Goal: Task Accomplishment & Management: Use online tool/utility

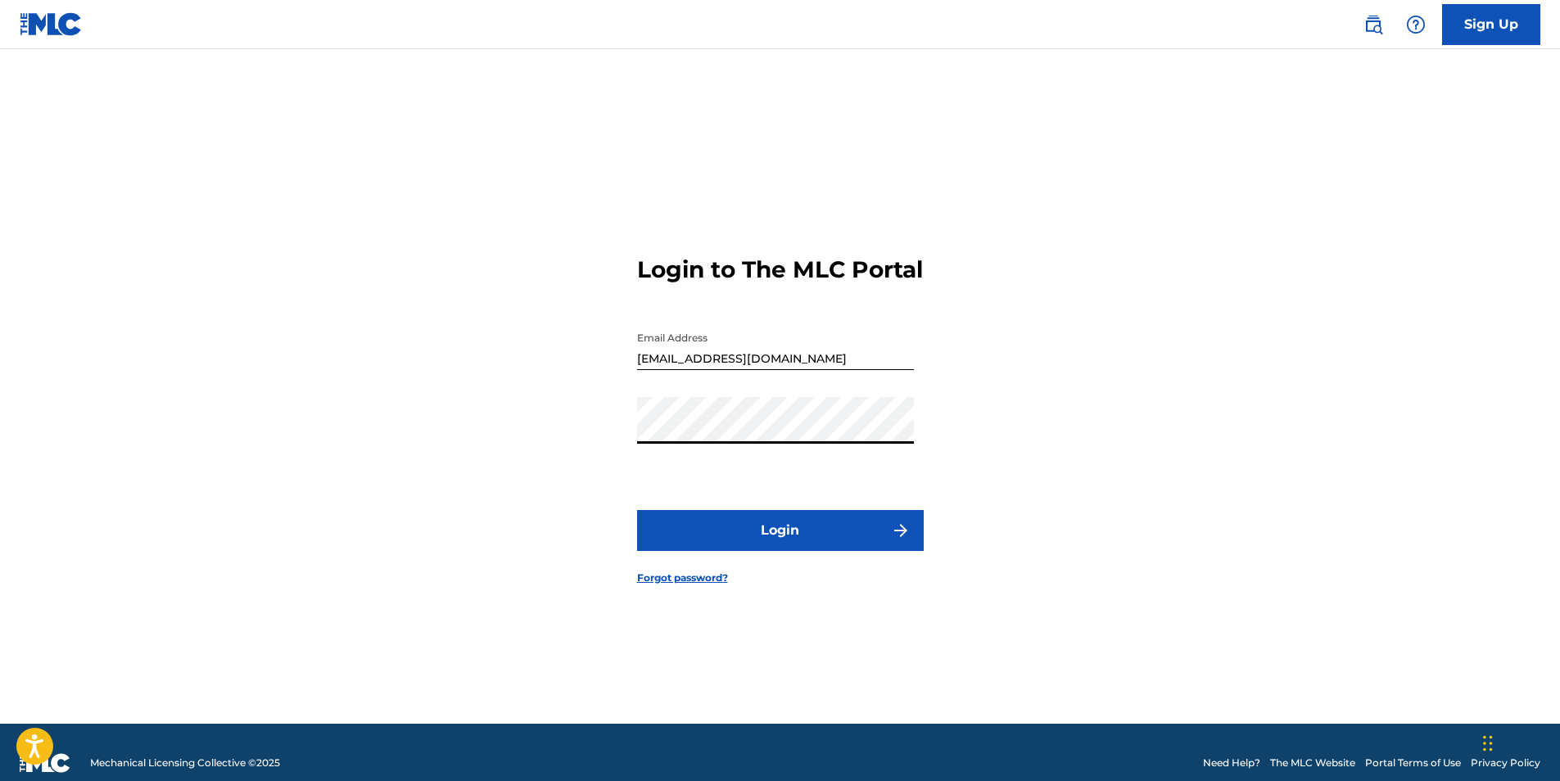
click at [593, 442] on div "Login to The MLC Portal Email Address sanioli@hotmail.com Password Login Forgot…" at bounding box center [780, 407] width 1146 height 634
click at [794, 549] on button "Login" at bounding box center [780, 530] width 287 height 41
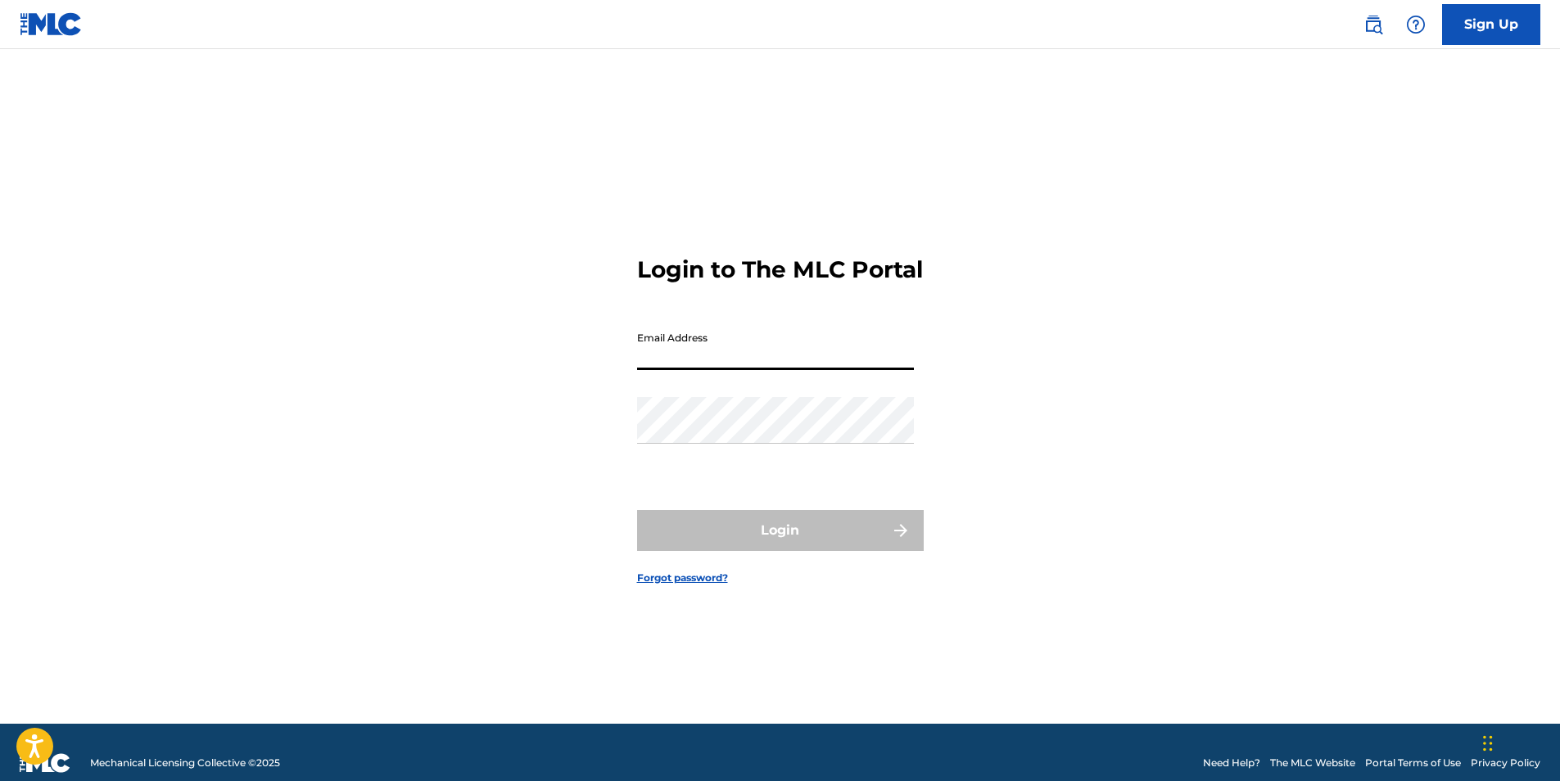
click at [726, 370] on input "Email Address" at bounding box center [775, 346] width 277 height 47
type input "[EMAIL_ADDRESS][DOMAIN_NAME]"
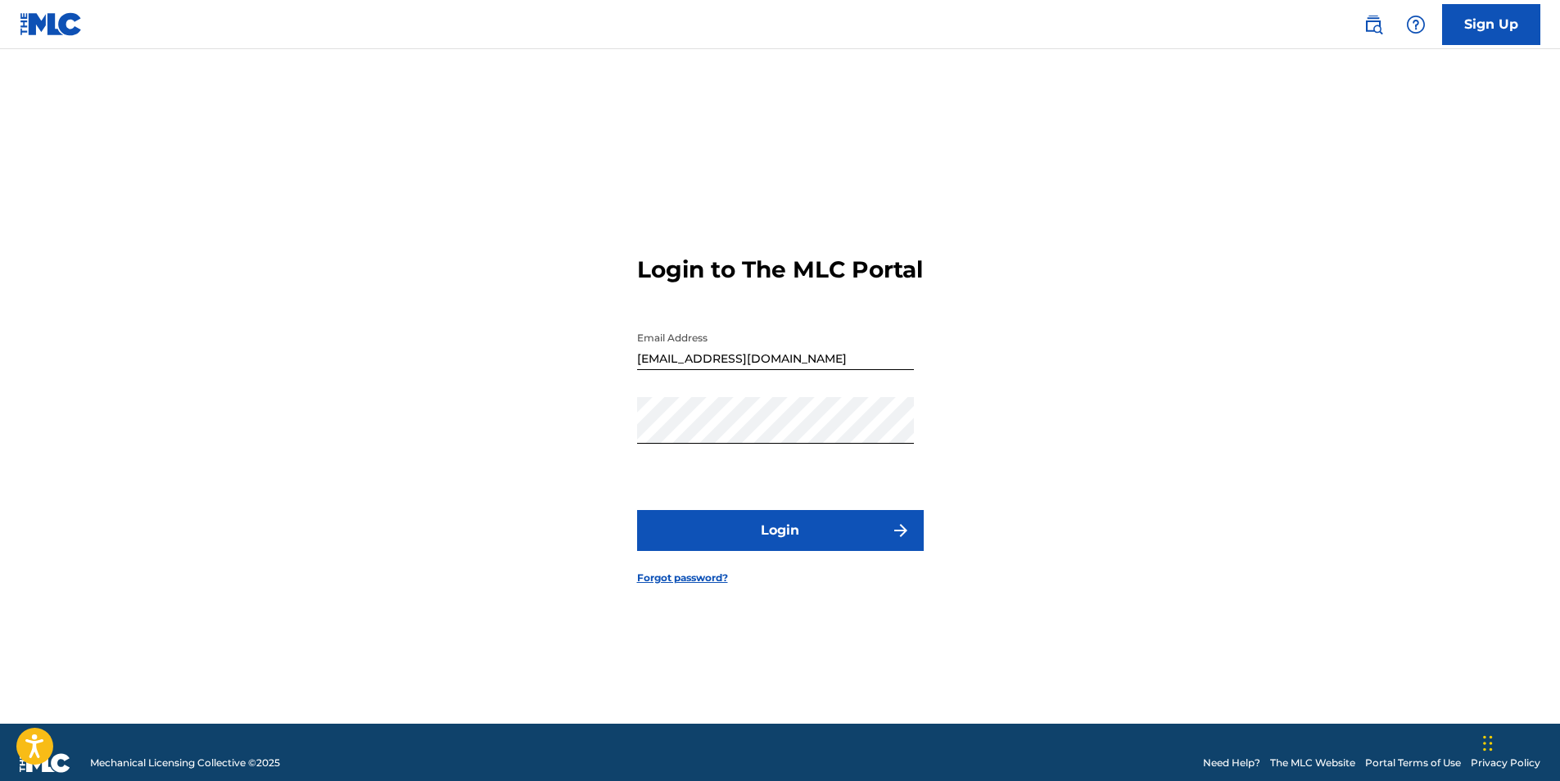
click at [869, 535] on button "Login" at bounding box center [780, 530] width 287 height 41
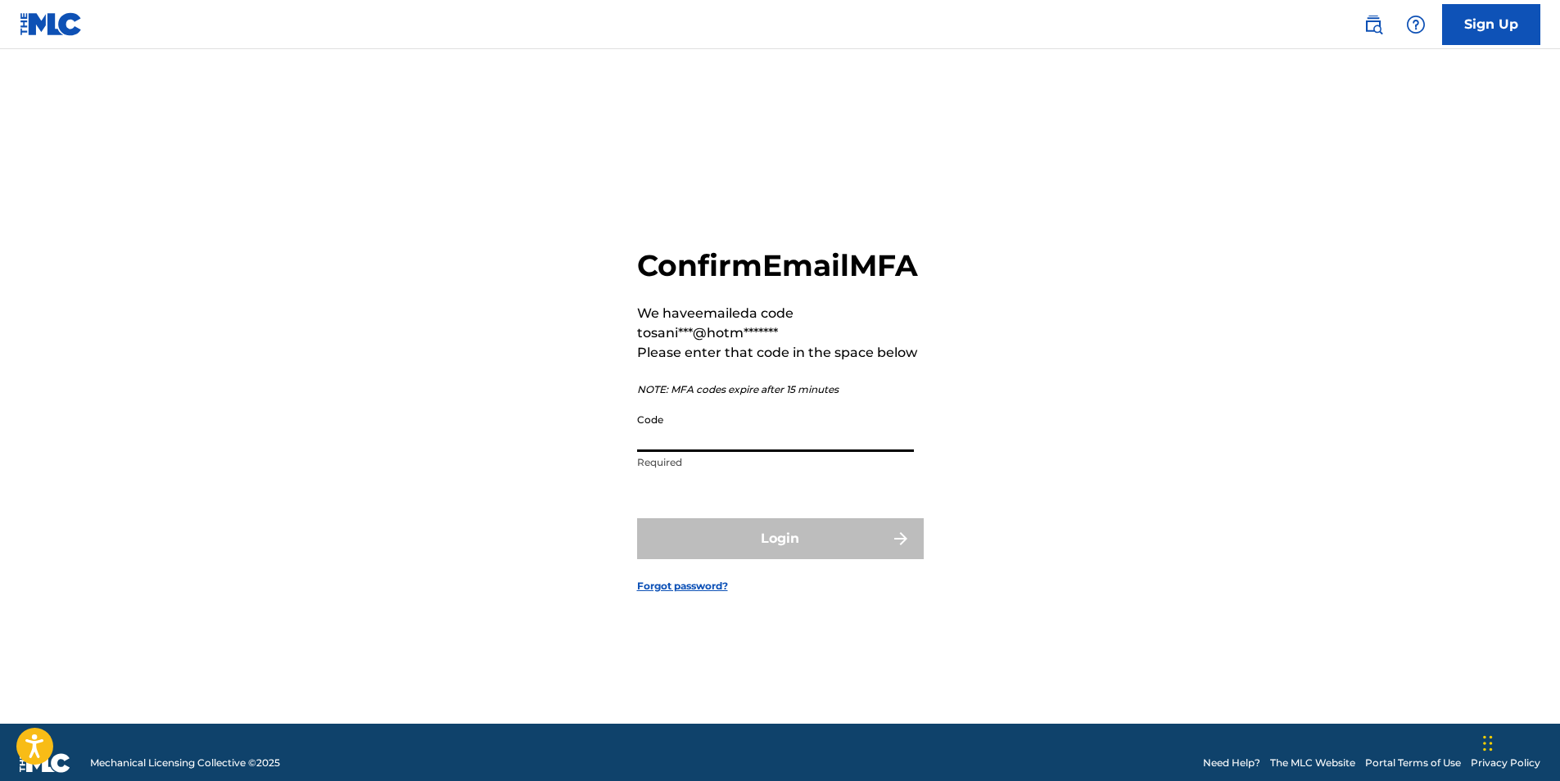
click at [721, 452] on input "Code" at bounding box center [775, 428] width 277 height 47
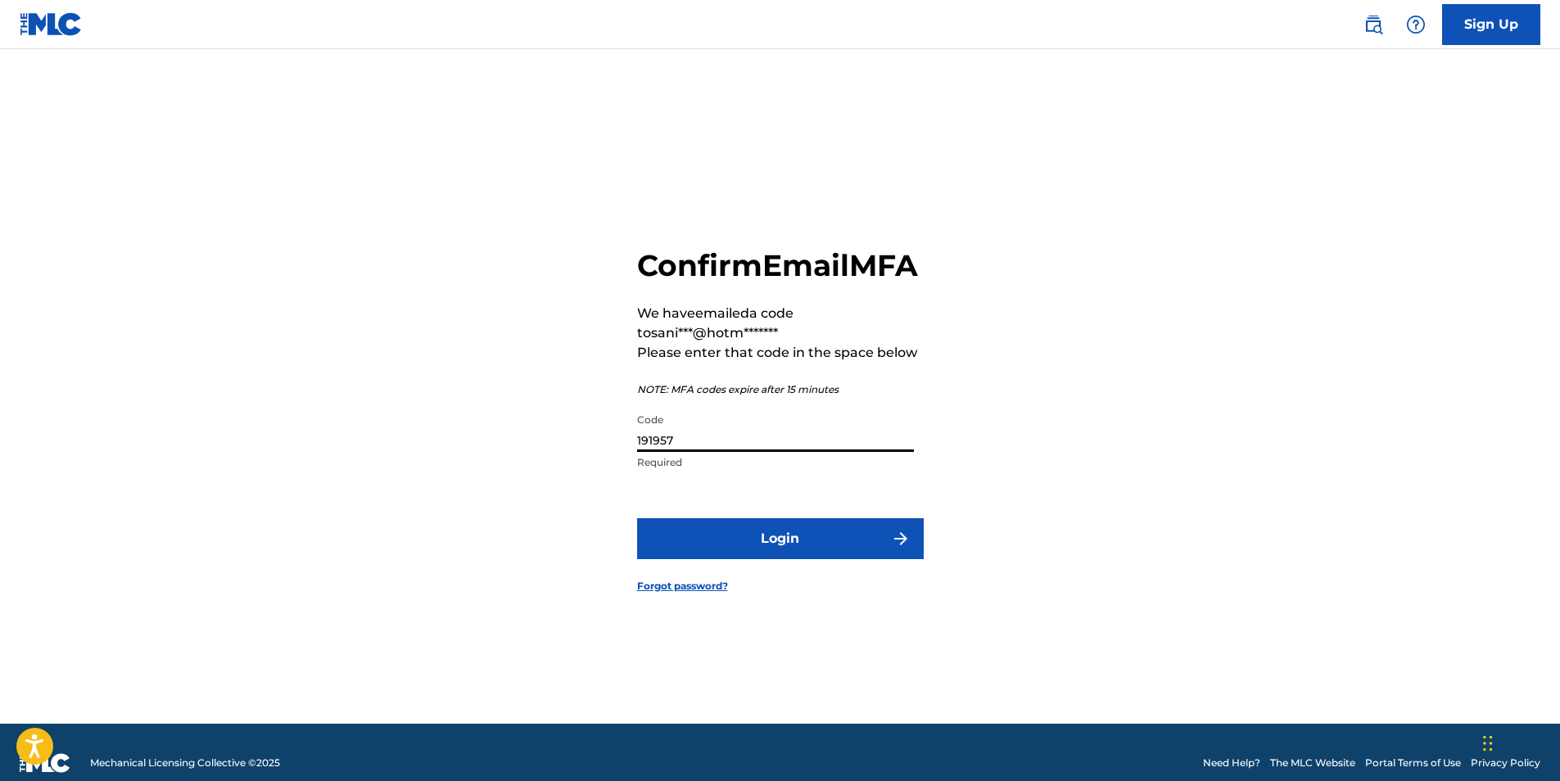
type input "191957"
click at [847, 559] on button "Login" at bounding box center [780, 538] width 287 height 41
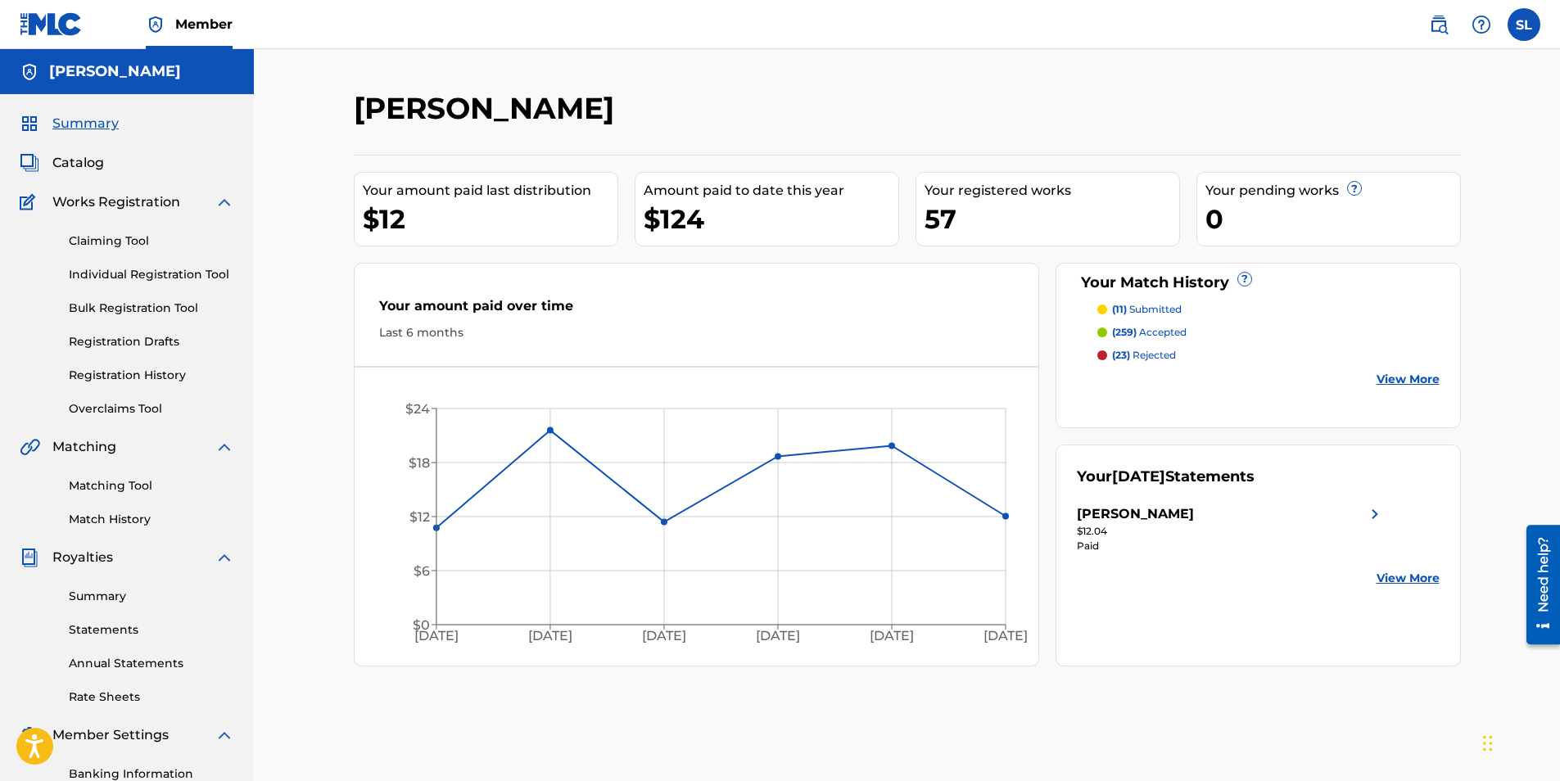
click at [132, 517] on link "Match History" at bounding box center [151, 519] width 165 height 17
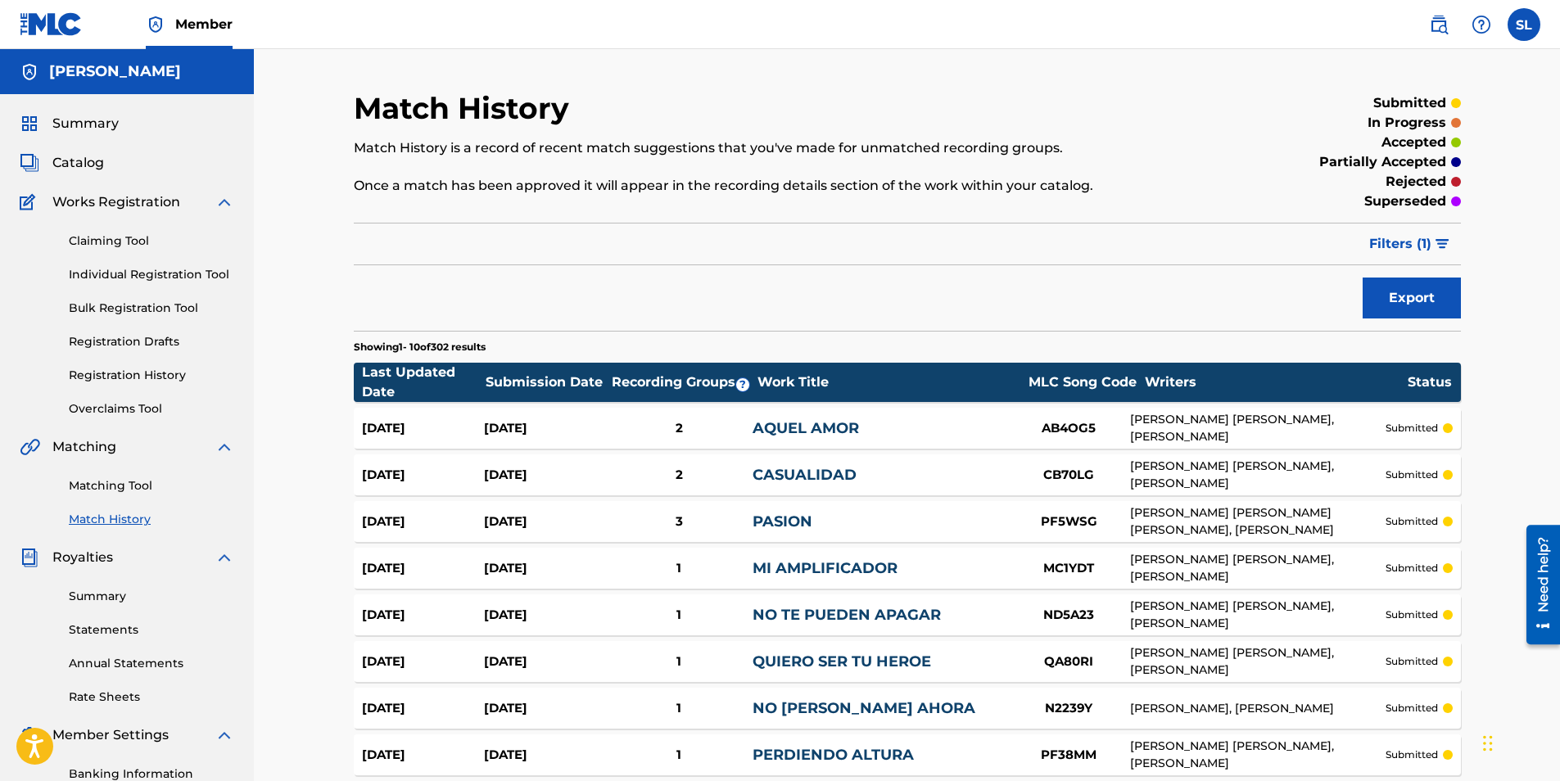
scroll to position [251, 0]
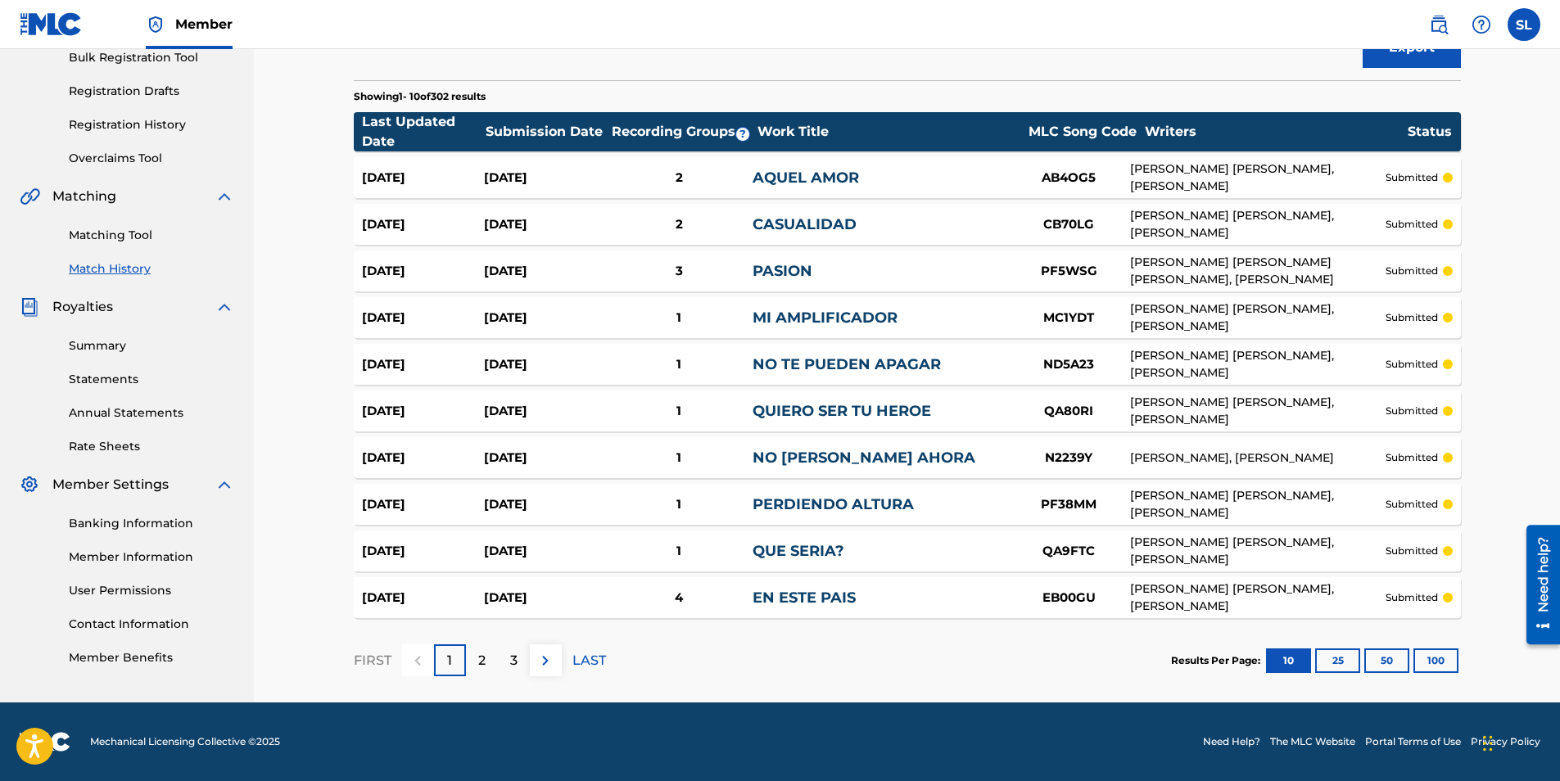
click at [478, 661] on p "2" at bounding box center [481, 661] width 7 height 20
click at [141, 239] on link "Matching Tool" at bounding box center [151, 235] width 165 height 17
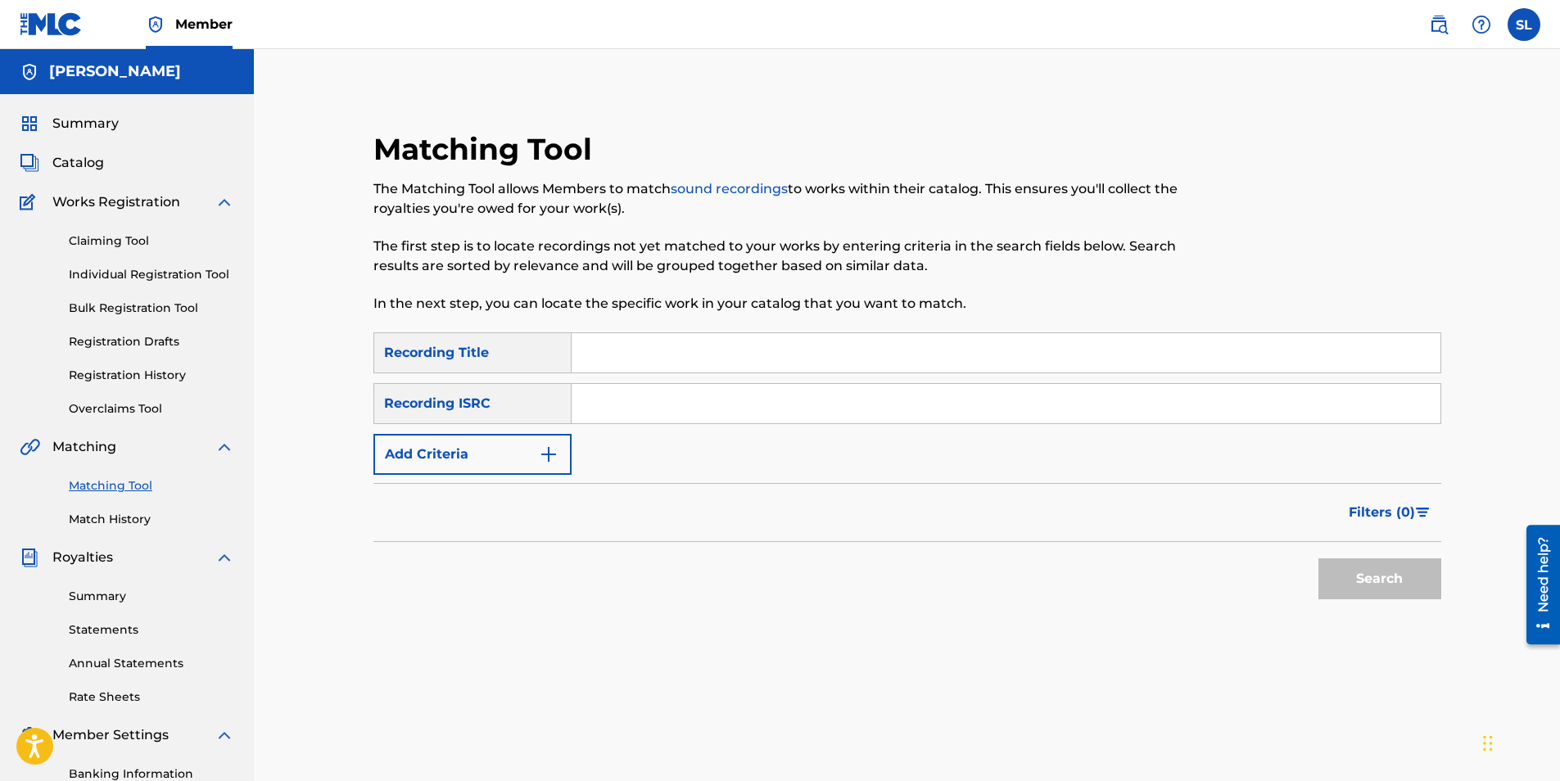
click at [646, 360] on input "Search Form" at bounding box center [1006, 352] width 869 height 39
click at [551, 452] on img "Search Form" at bounding box center [549, 455] width 20 height 20
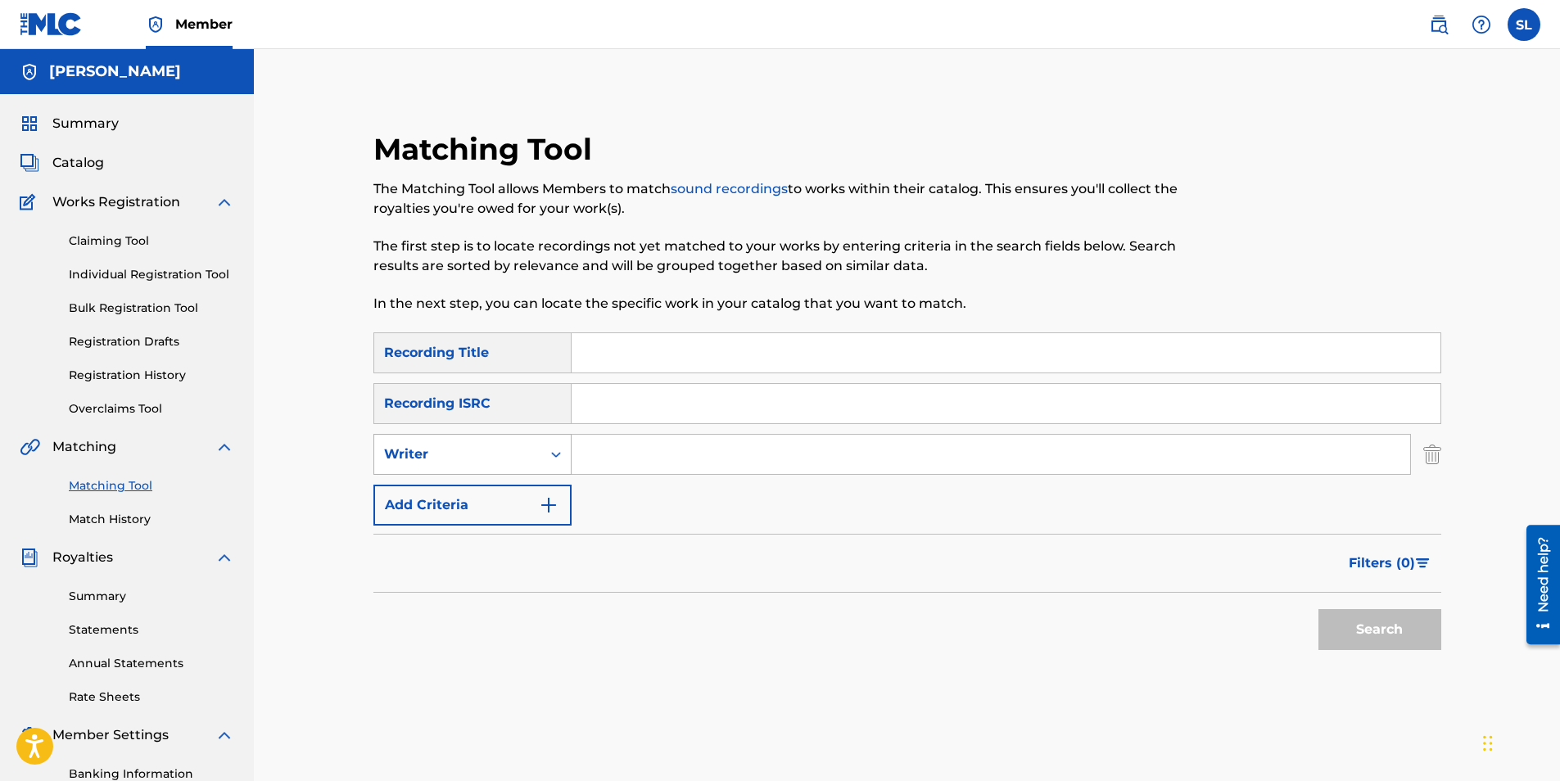
click at [557, 451] on icon "Search Form" at bounding box center [556, 454] width 16 height 16
click at [490, 499] on div "Recording Artist" at bounding box center [472, 495] width 197 height 41
click at [617, 451] on input "Search Form" at bounding box center [991, 454] width 838 height 39
type input "d"
type input "D'classics"
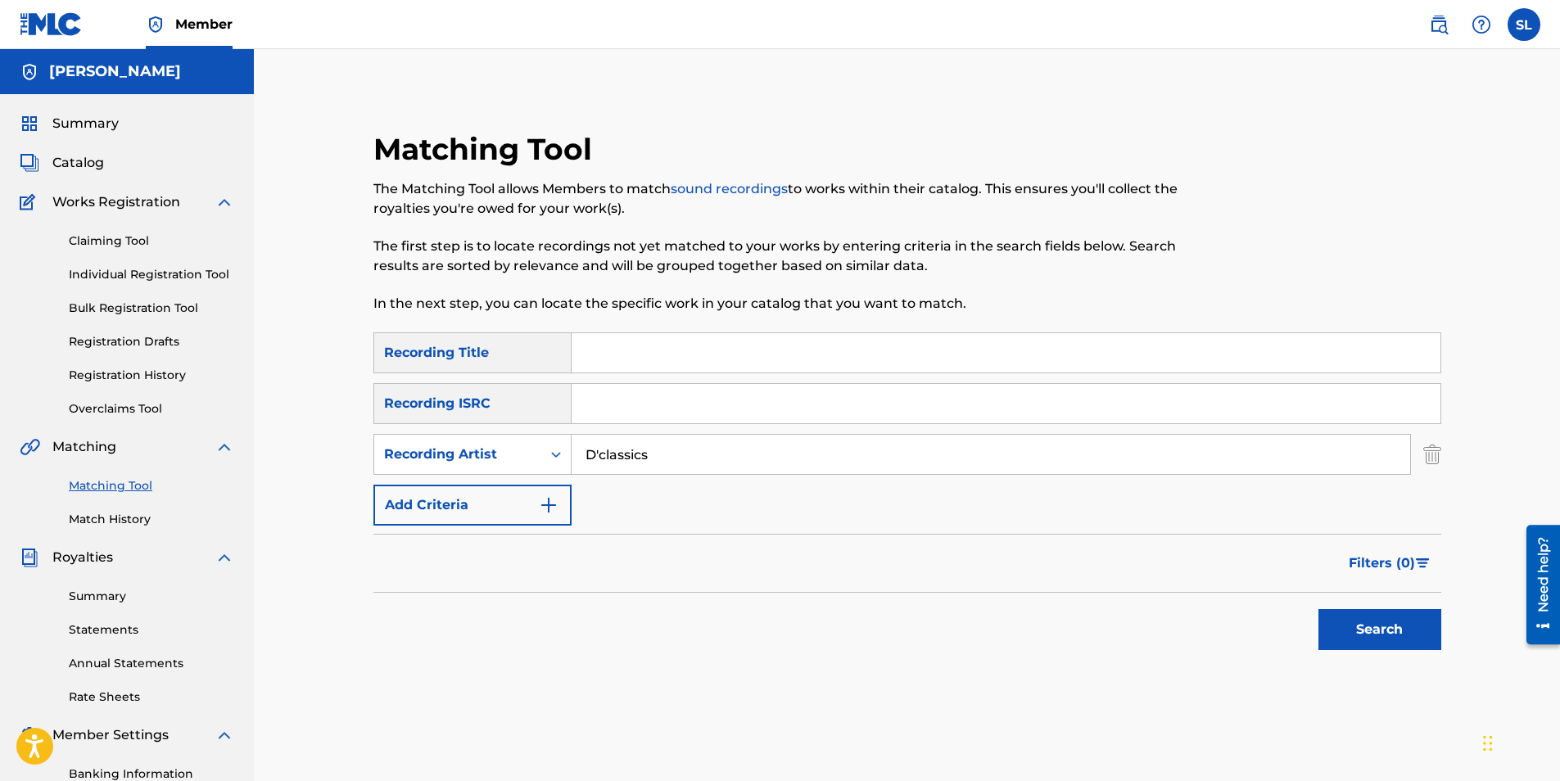
click at [608, 348] on input "Search Form" at bounding box center [1006, 352] width 869 height 39
click at [1402, 631] on button "Search" at bounding box center [1379, 629] width 123 height 41
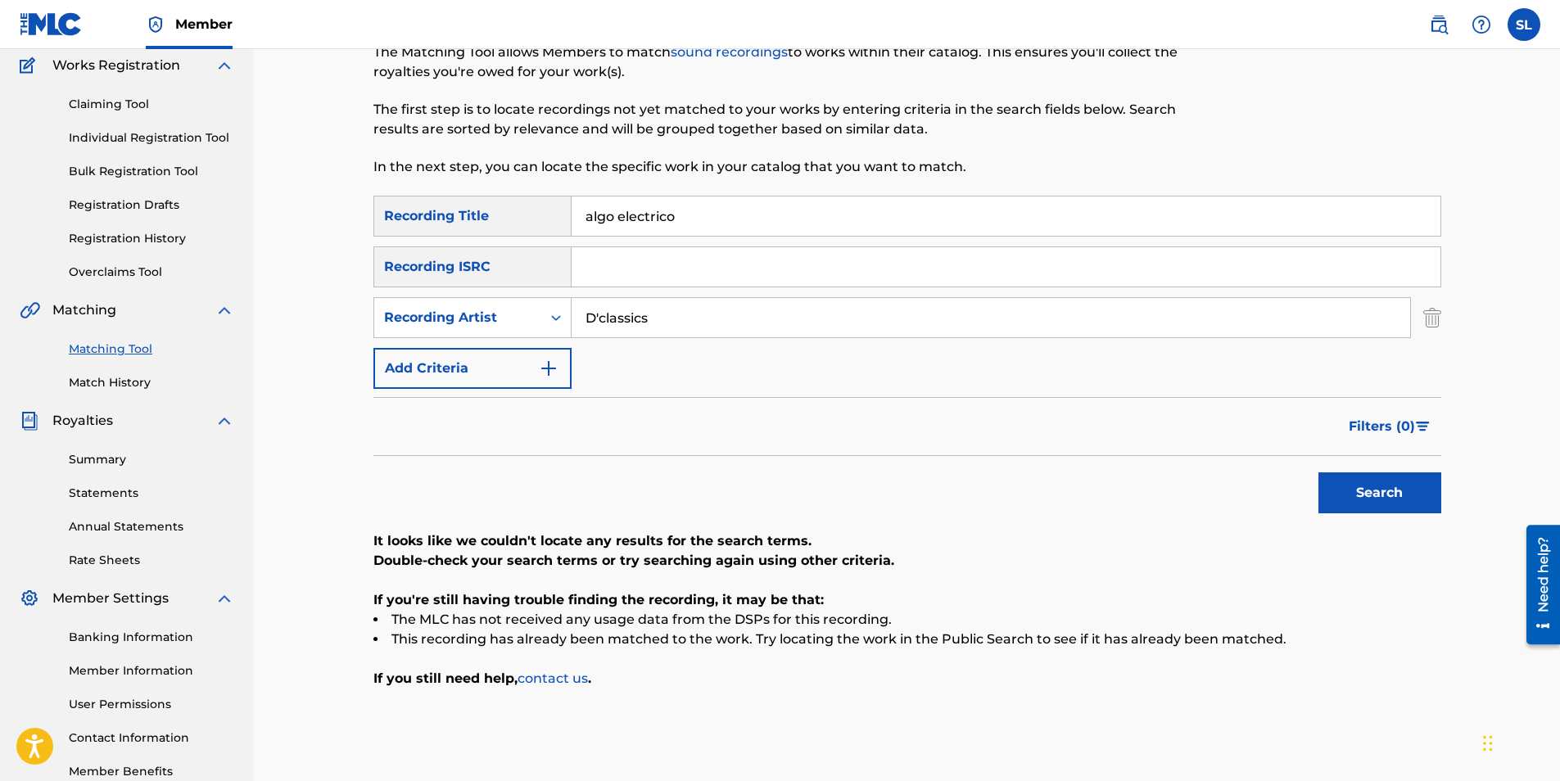
scroll to position [234, 0]
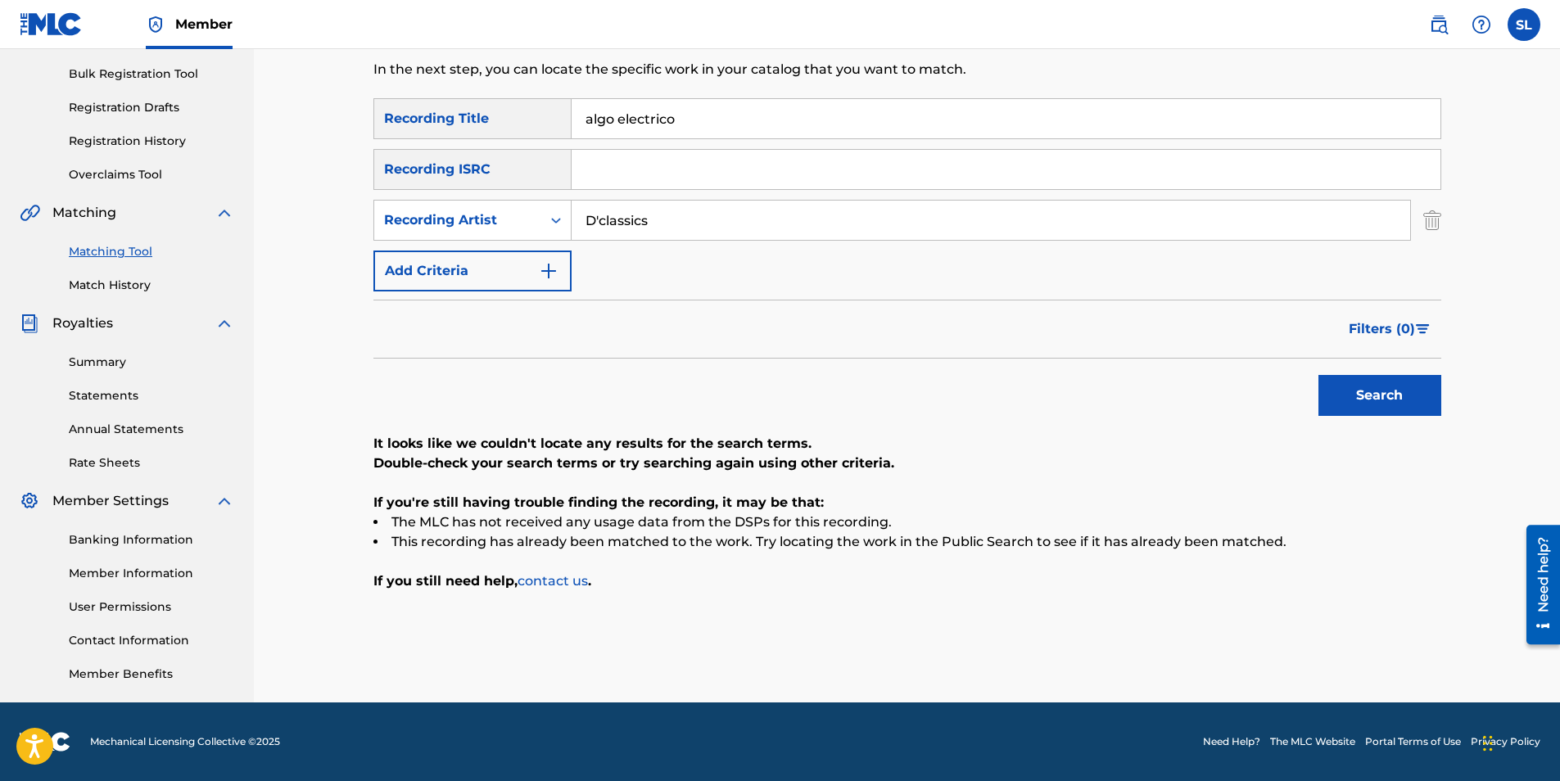
click at [584, 116] on input "algo electrico" at bounding box center [1006, 118] width 869 height 39
click at [847, 118] on input "hay algo electrico" at bounding box center [1006, 118] width 869 height 39
type input "hay algo electrico entre tu y yo"
click at [1380, 402] on button "Search" at bounding box center [1379, 395] width 123 height 41
click at [608, 221] on input "D'classics" at bounding box center [991, 220] width 838 height 39
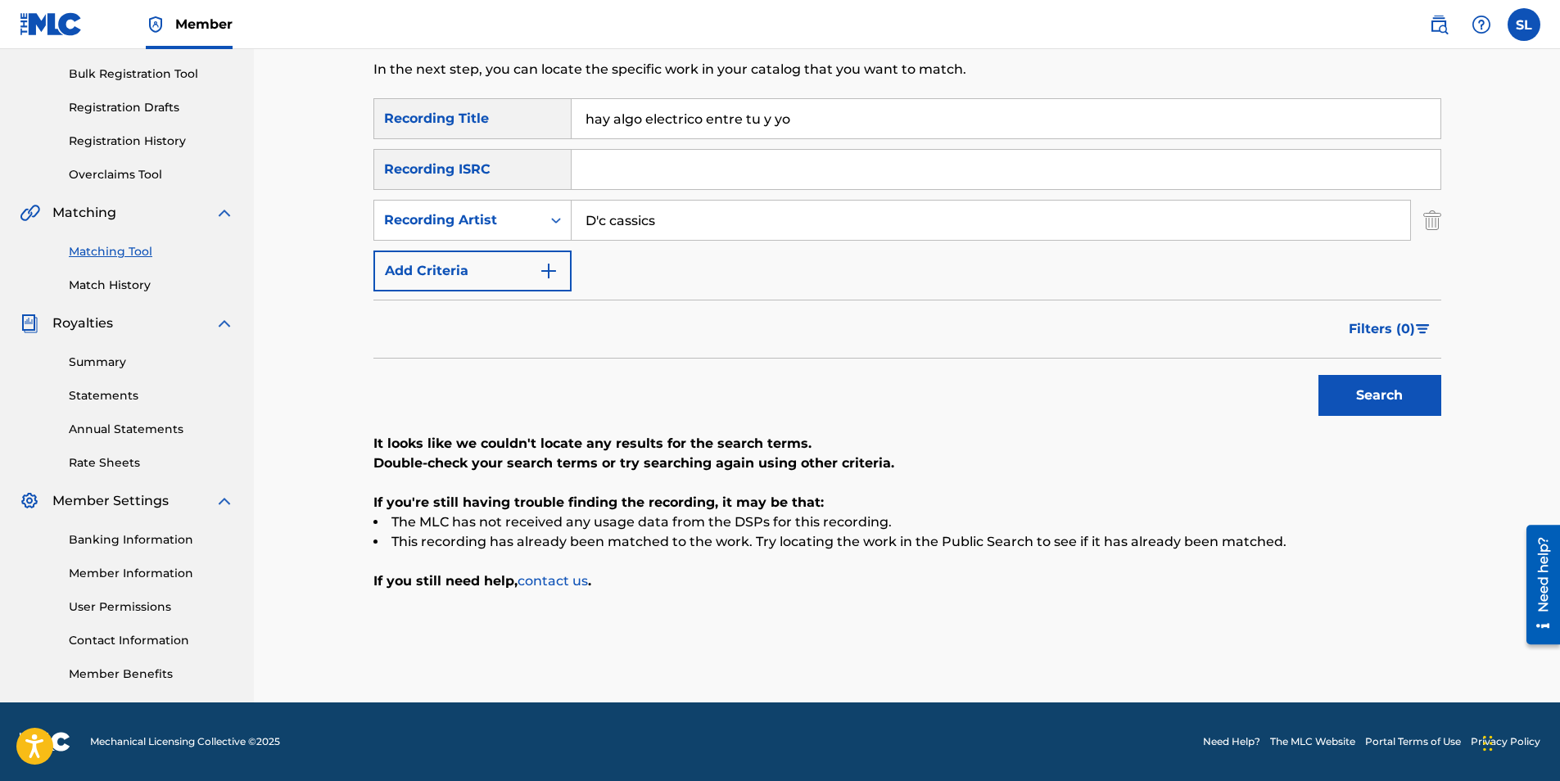
click at [1318, 375] on button "Search" at bounding box center [1379, 395] width 123 height 41
click at [605, 215] on input "D'c cassics" at bounding box center [991, 220] width 838 height 39
click at [607, 216] on input "D' cassics" at bounding box center [991, 220] width 838 height 39
click at [1380, 401] on button "Search" at bounding box center [1379, 395] width 123 height 41
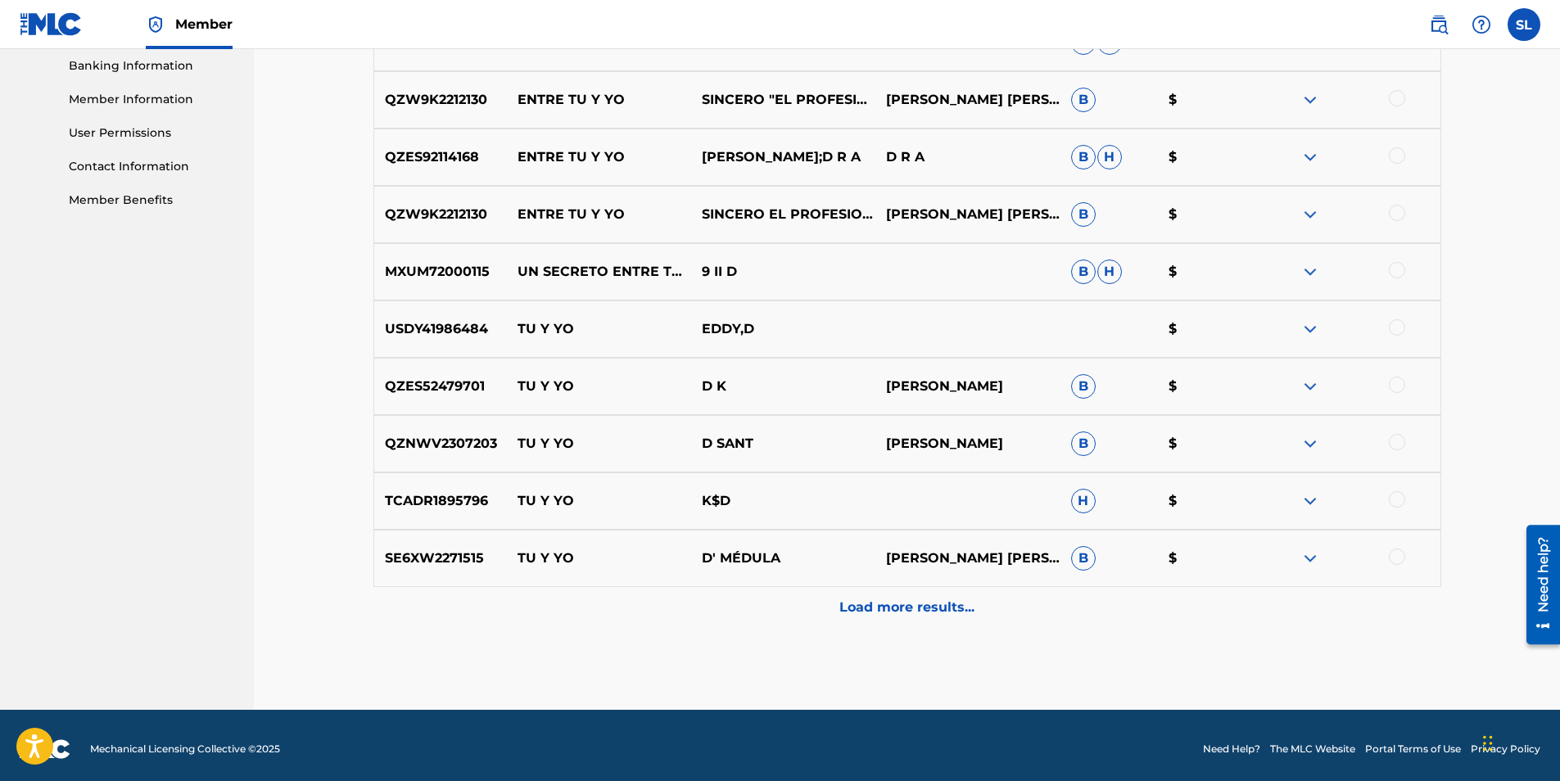
scroll to position [716, 0]
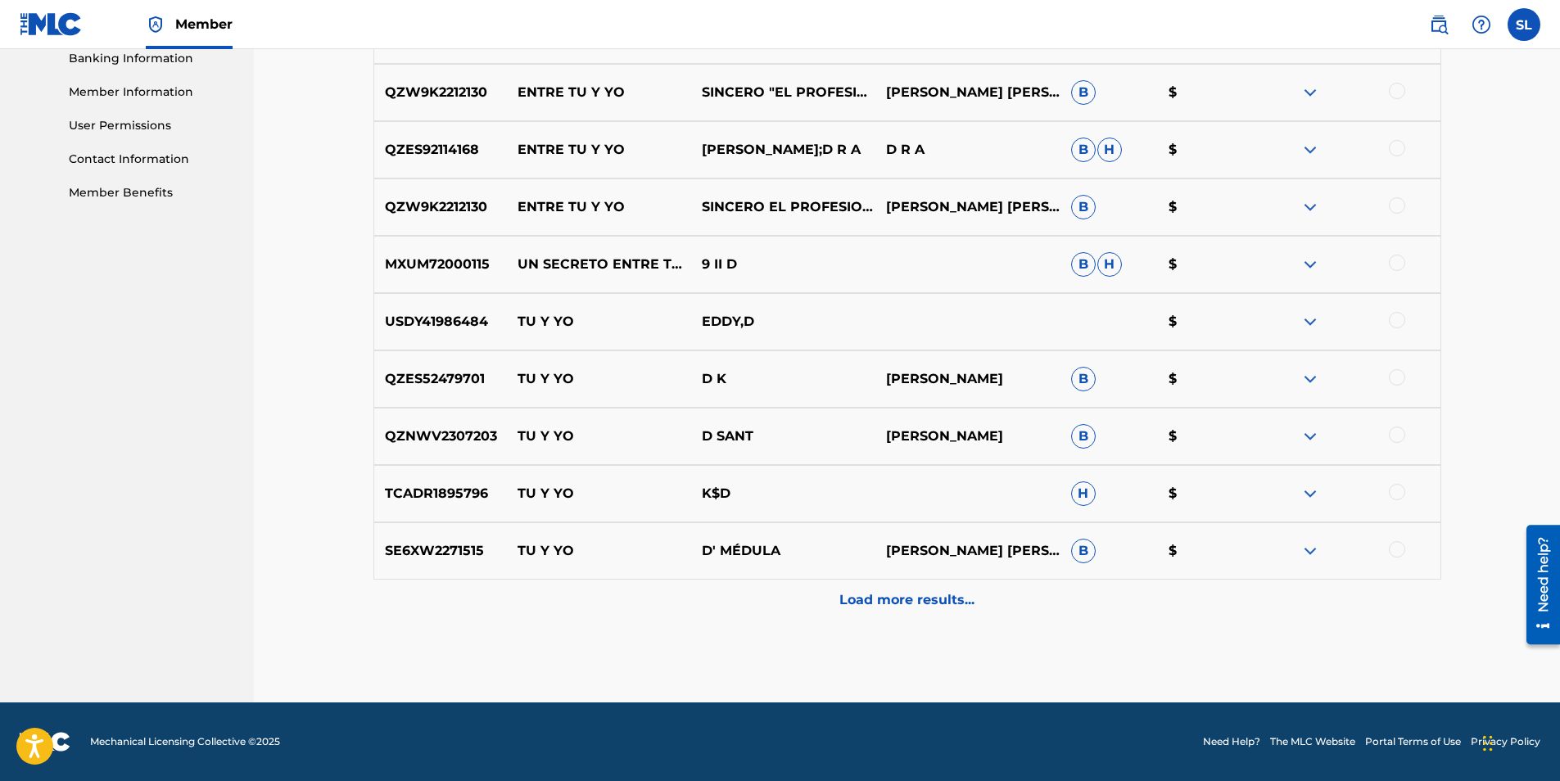
click at [908, 598] on p "Load more results..." at bounding box center [906, 600] width 135 height 20
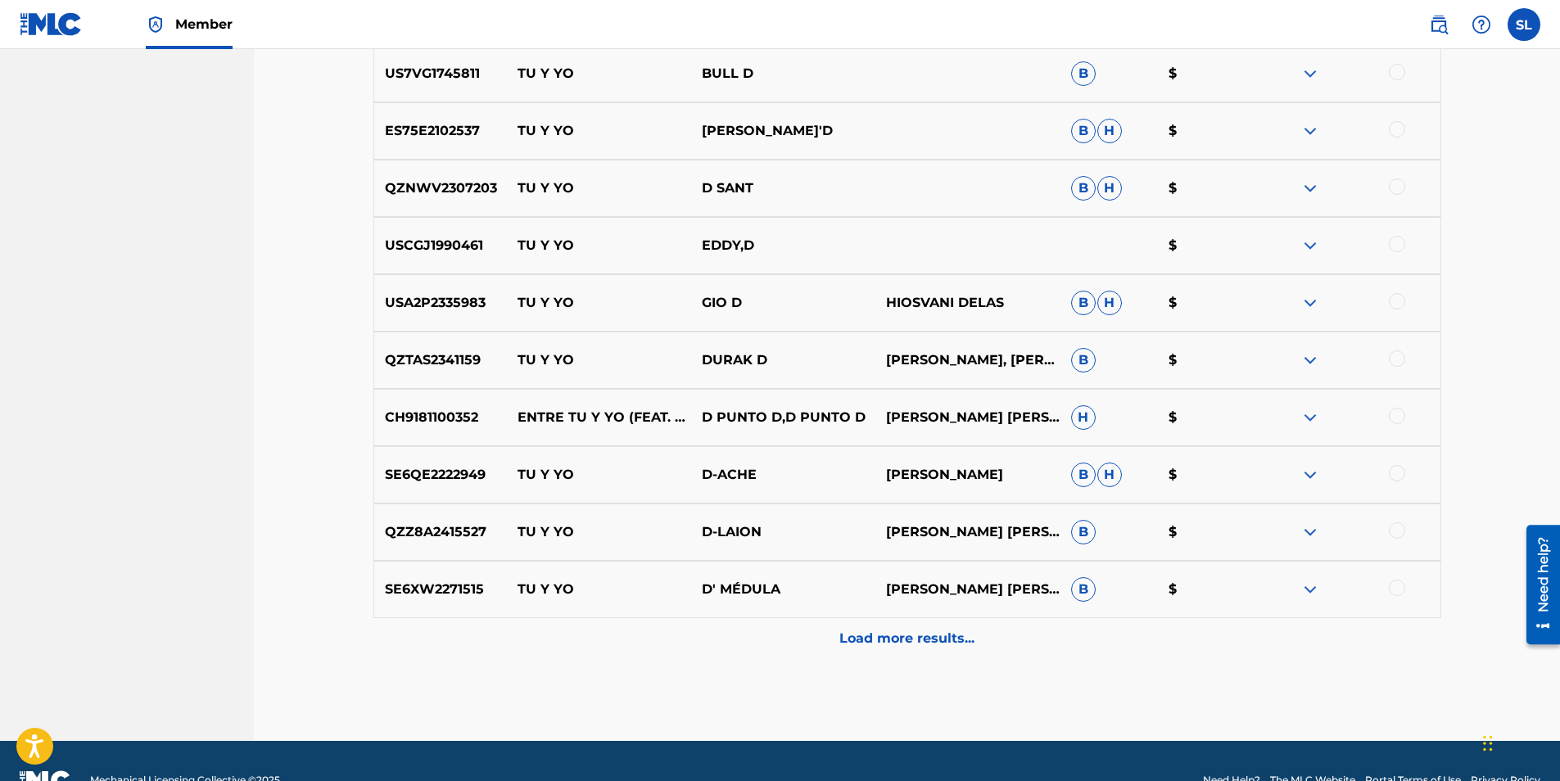
scroll to position [1289, 0]
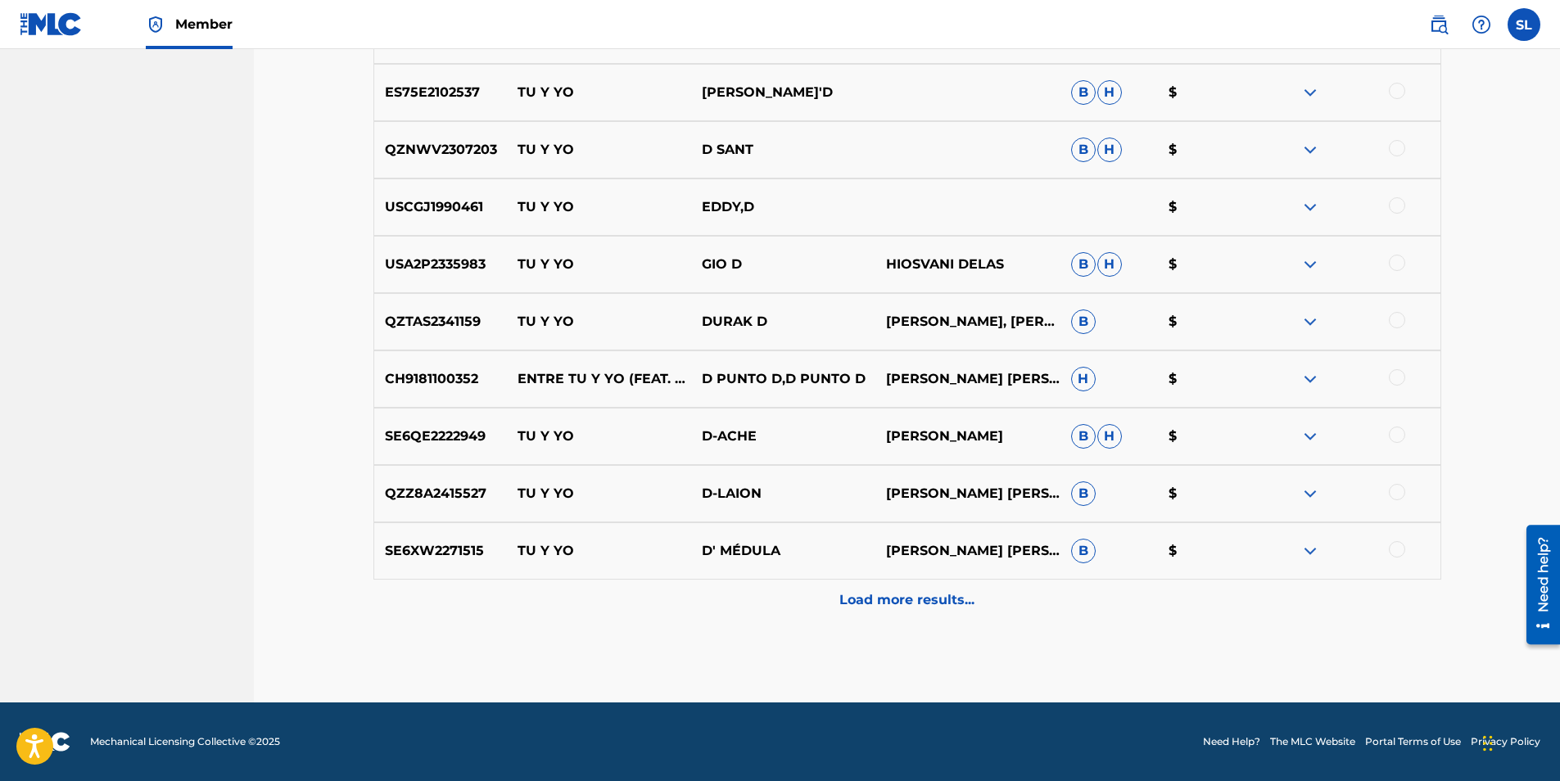
click at [933, 594] on p "Load more results..." at bounding box center [906, 600] width 135 height 20
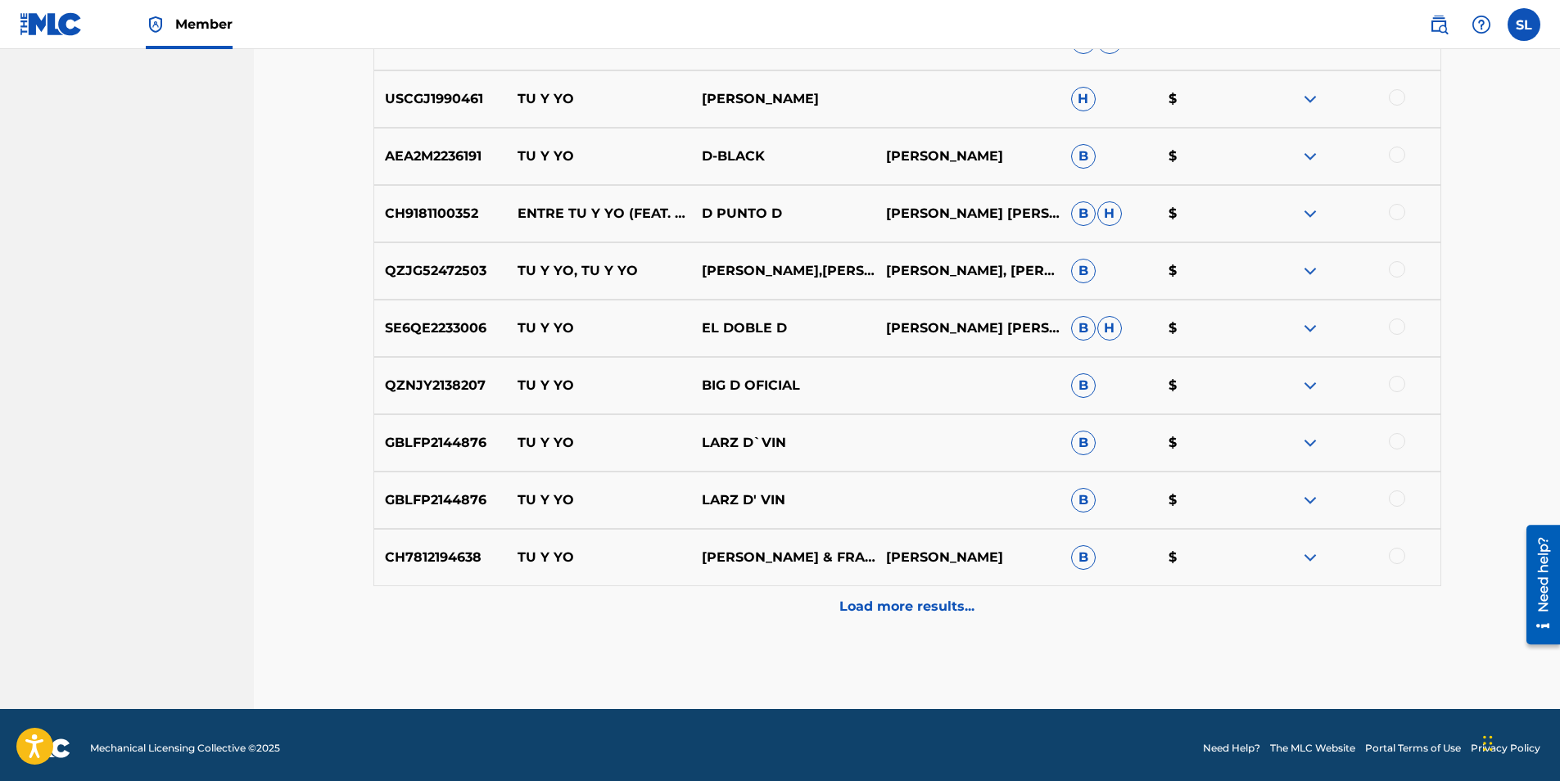
scroll to position [1862, 0]
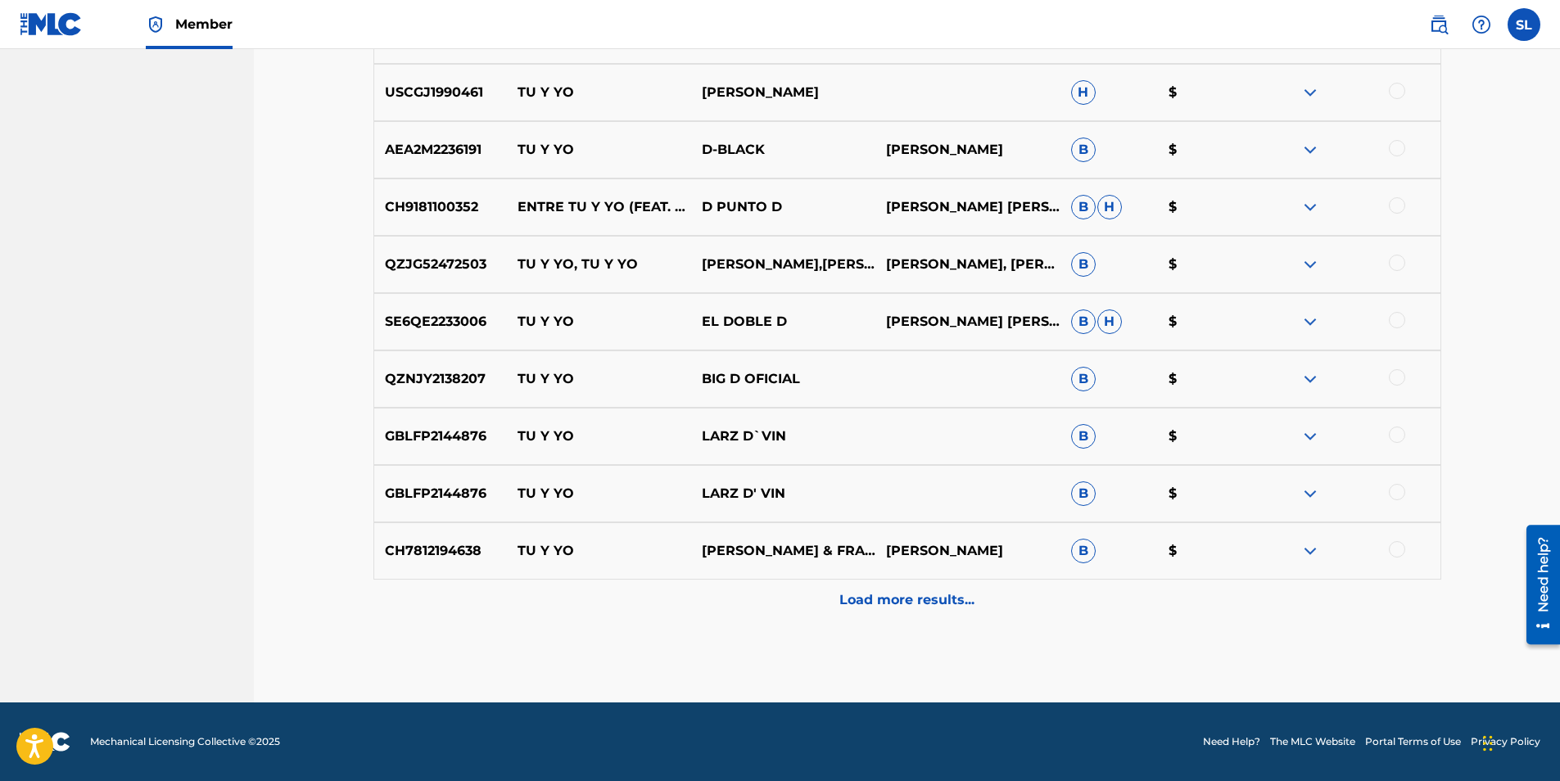
click at [883, 606] on p "Load more results..." at bounding box center [906, 600] width 135 height 20
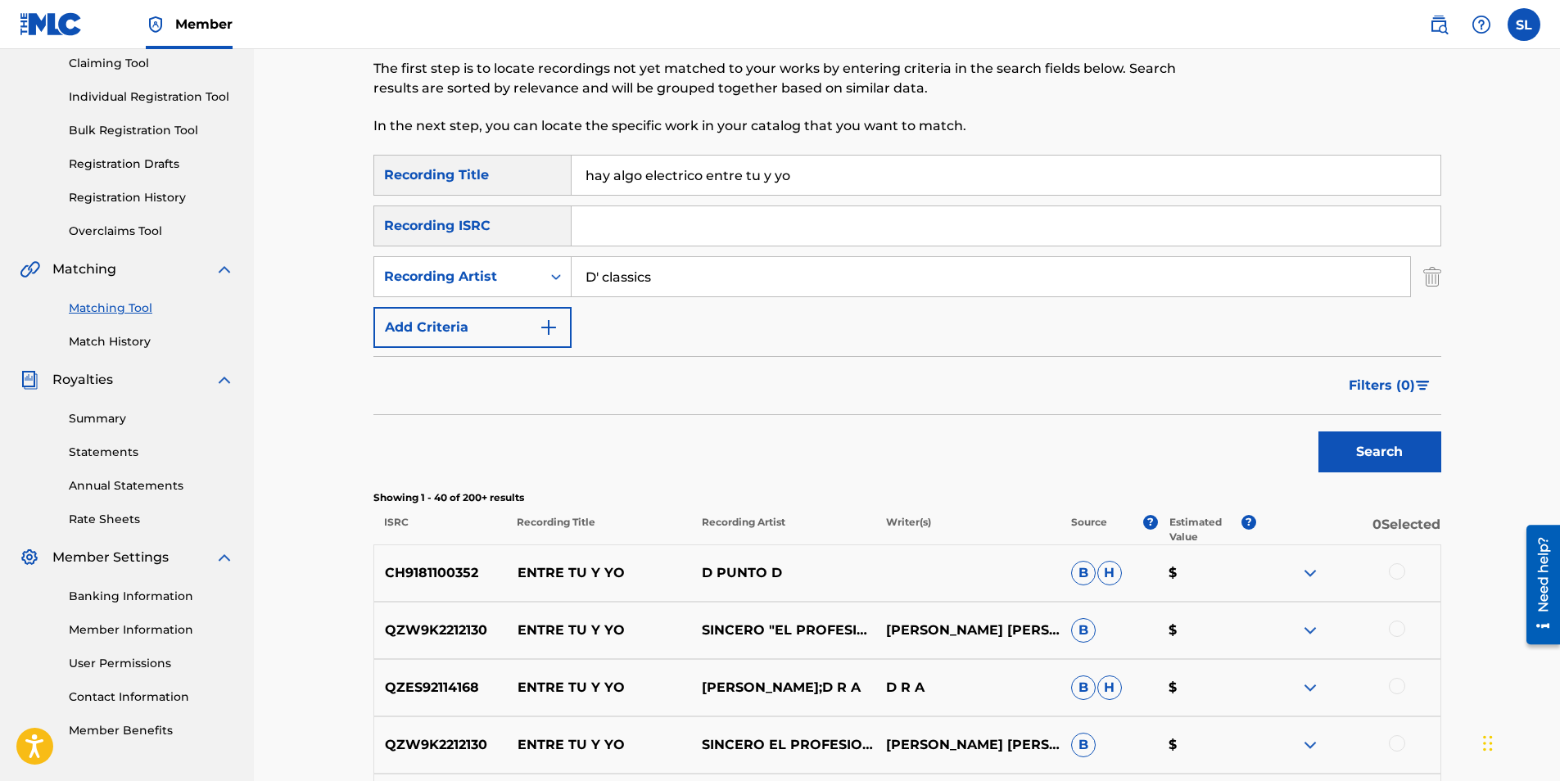
scroll to position [0, 0]
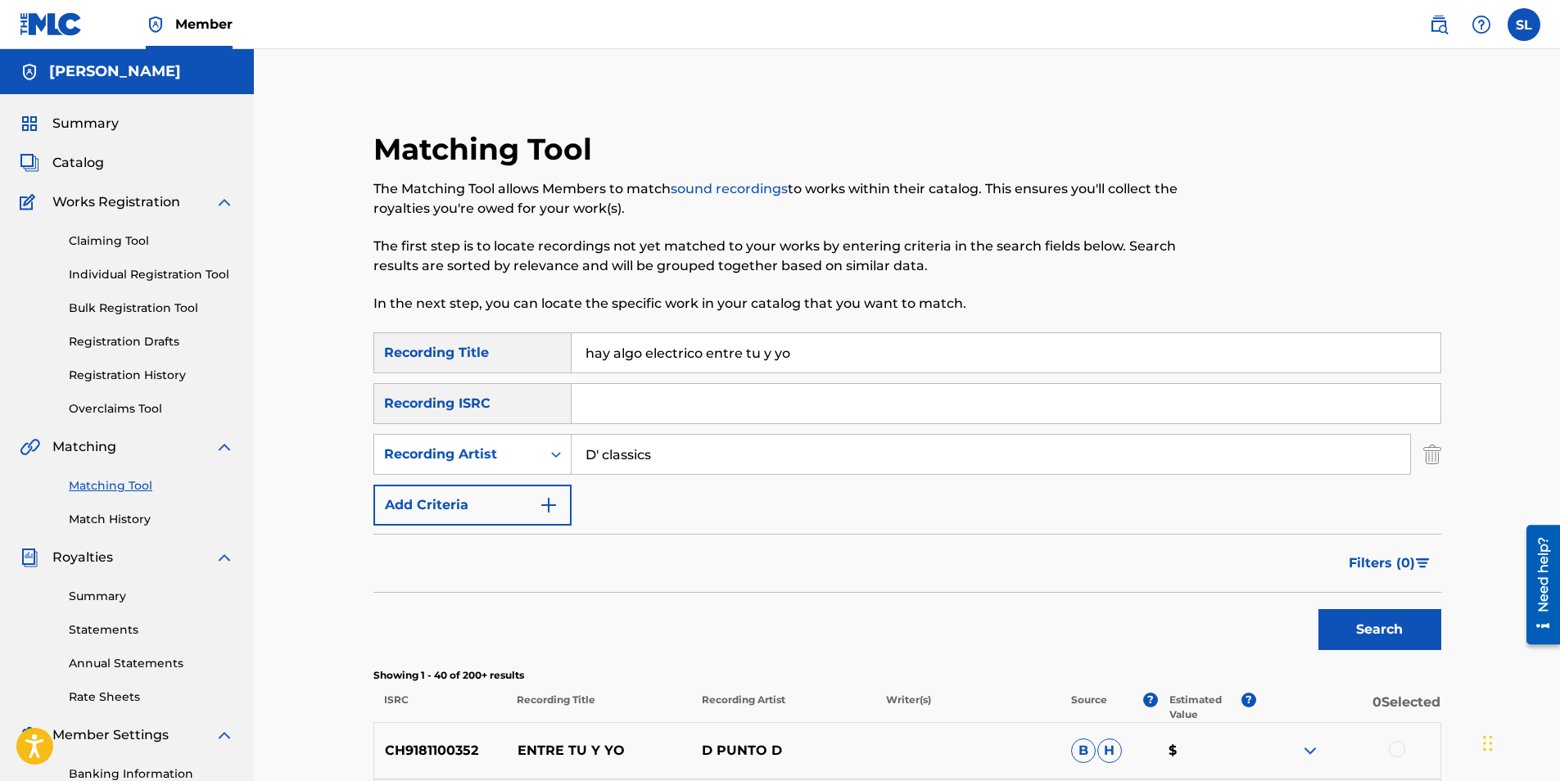
click at [604, 453] on input "D' classics" at bounding box center [991, 454] width 838 height 39
click at [1318, 609] on button "Search" at bounding box center [1379, 629] width 123 height 41
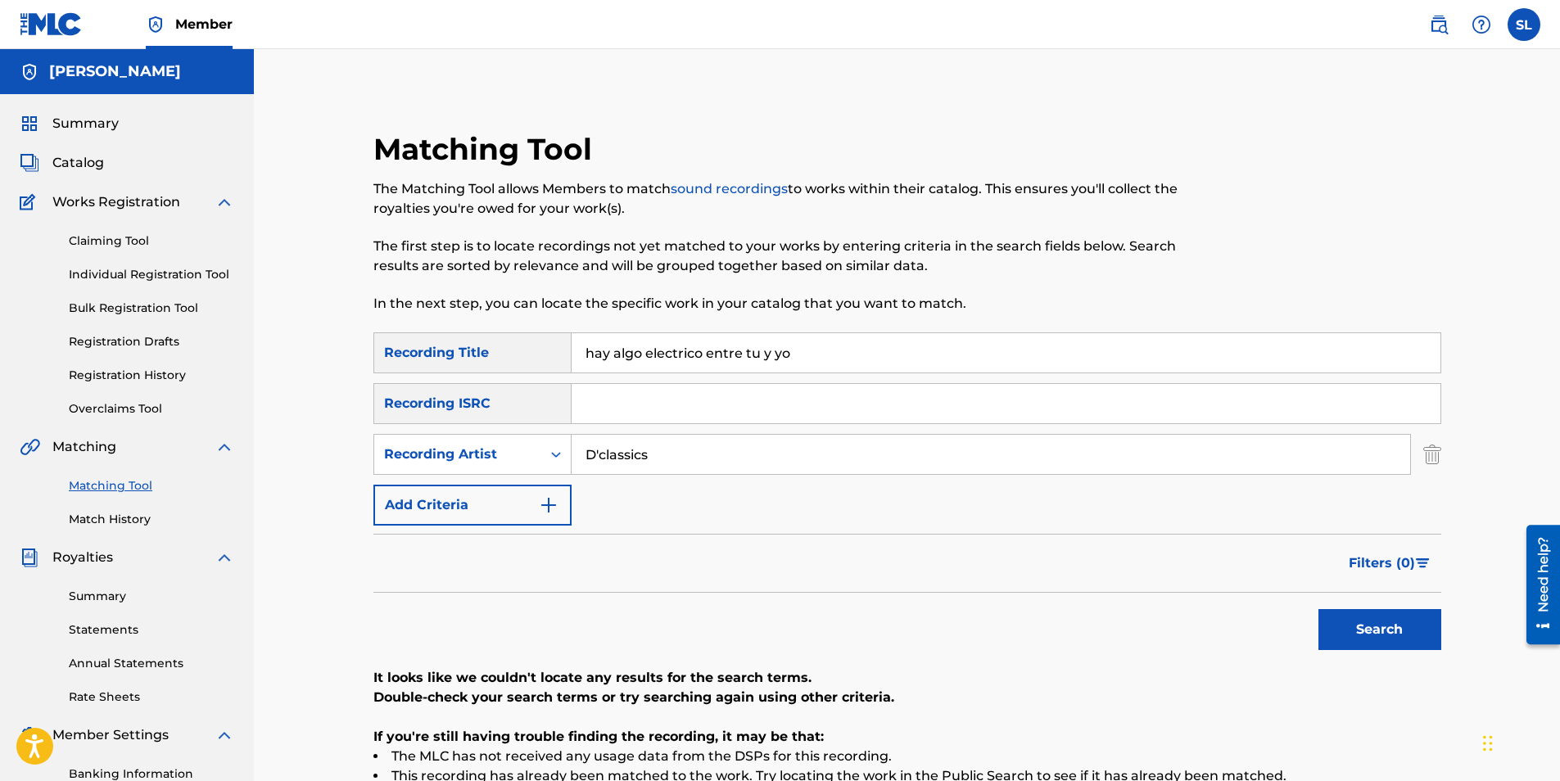
click at [551, 506] on img "Search Form" at bounding box center [549, 505] width 20 height 20
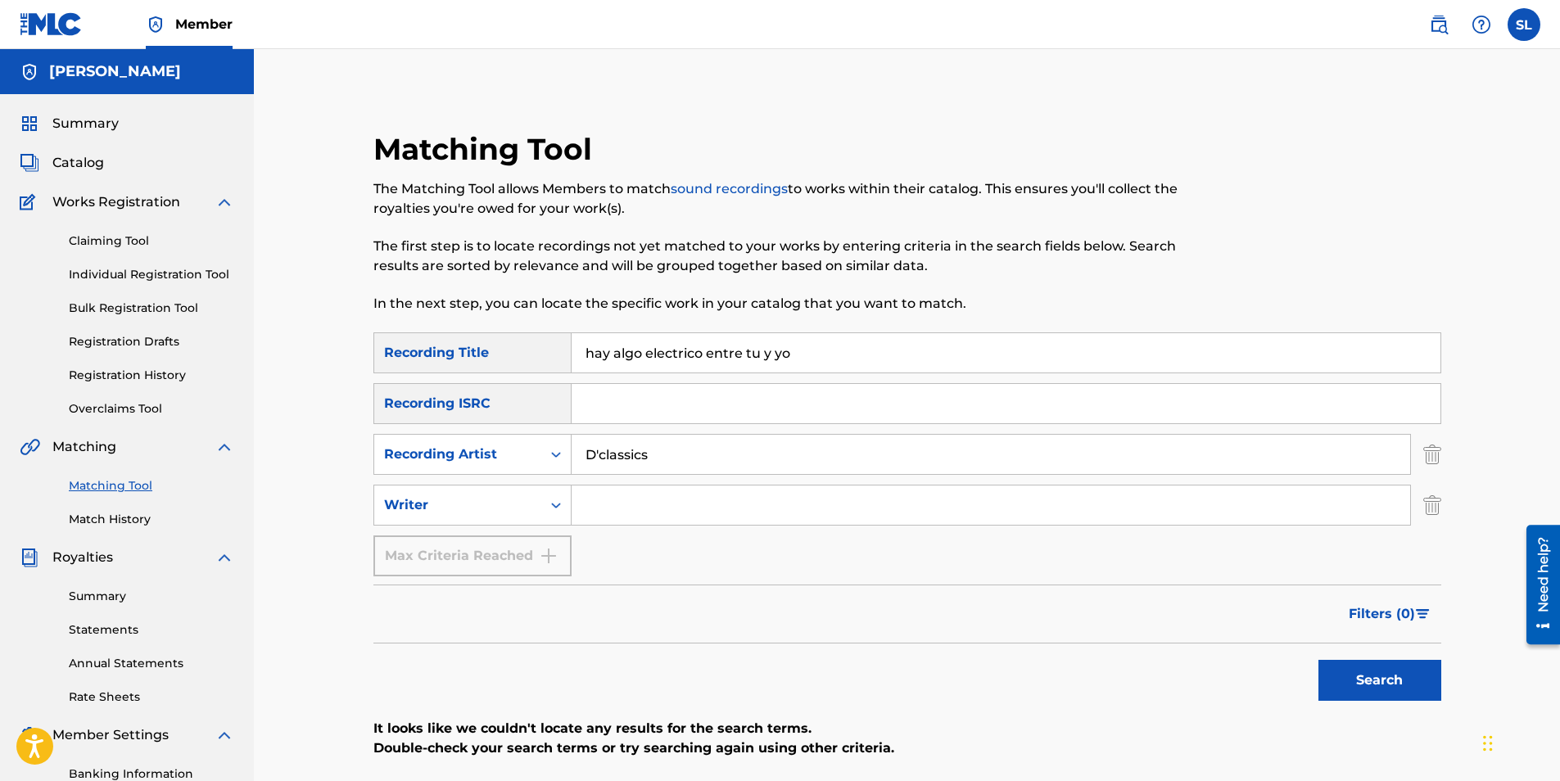
click at [551, 506] on icon "Search Form" at bounding box center [556, 505] width 16 height 16
click at [585, 458] on input "D'classics" at bounding box center [991, 454] width 838 height 39
click at [1379, 675] on button "Search" at bounding box center [1379, 680] width 123 height 41
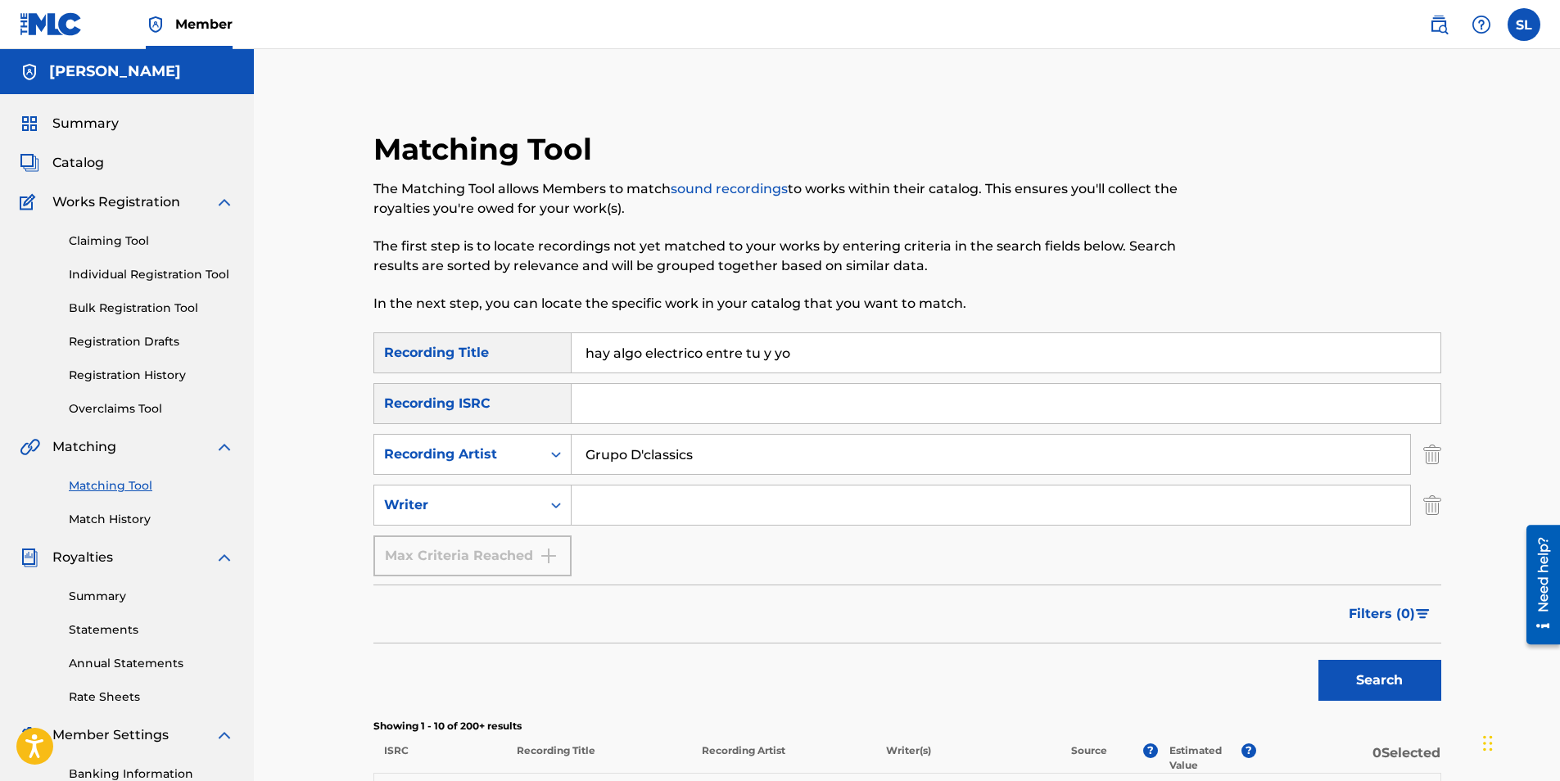
click at [644, 452] on input "Grupo D'classics" at bounding box center [991, 454] width 838 height 39
type input "Grupo Dclassics"
click at [1339, 672] on button "Search" at bounding box center [1379, 680] width 123 height 41
click at [134, 241] on link "Claiming Tool" at bounding box center [151, 241] width 165 height 17
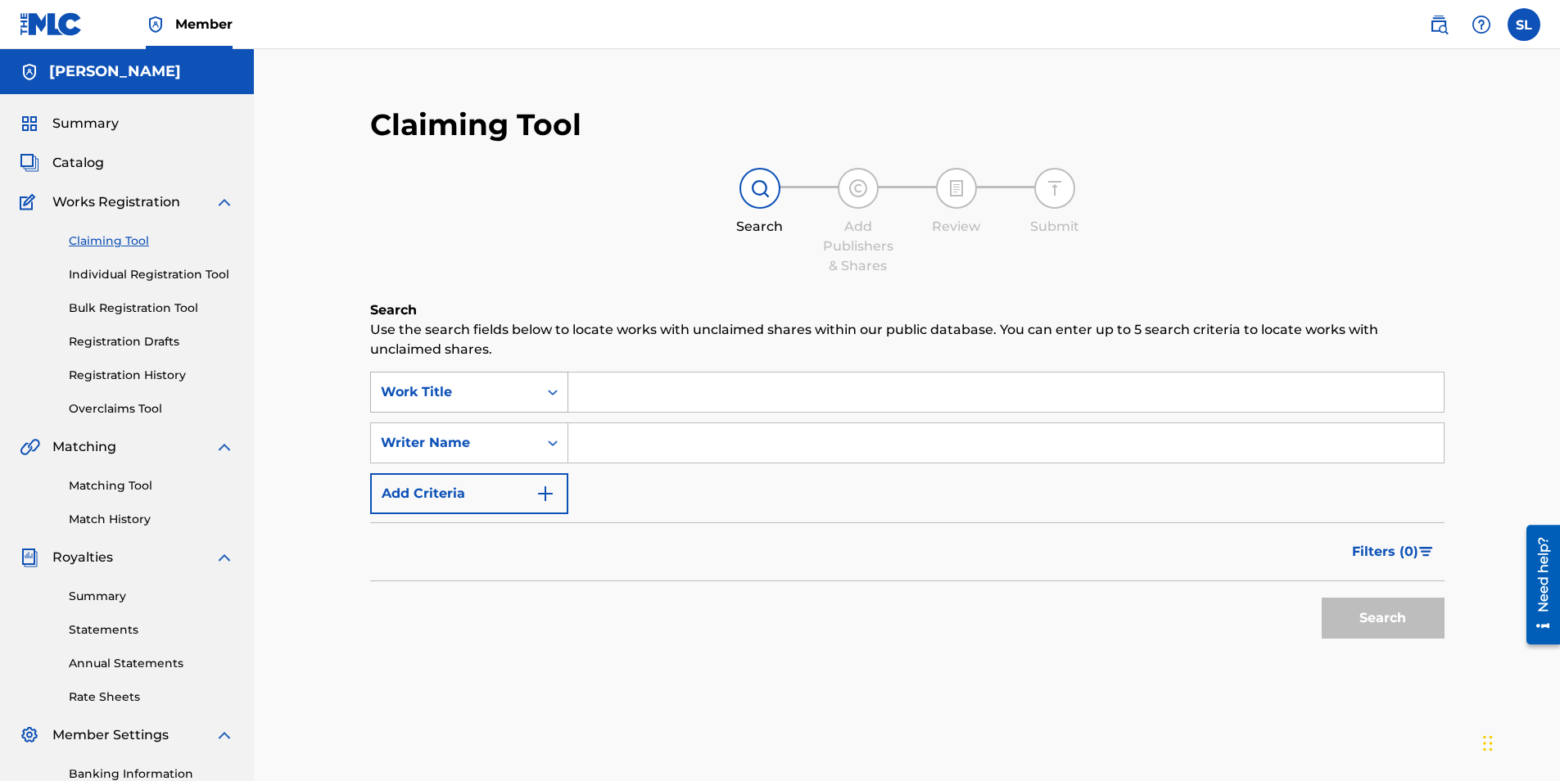
click at [550, 393] on icon "Search Form" at bounding box center [553, 393] width 10 height 6
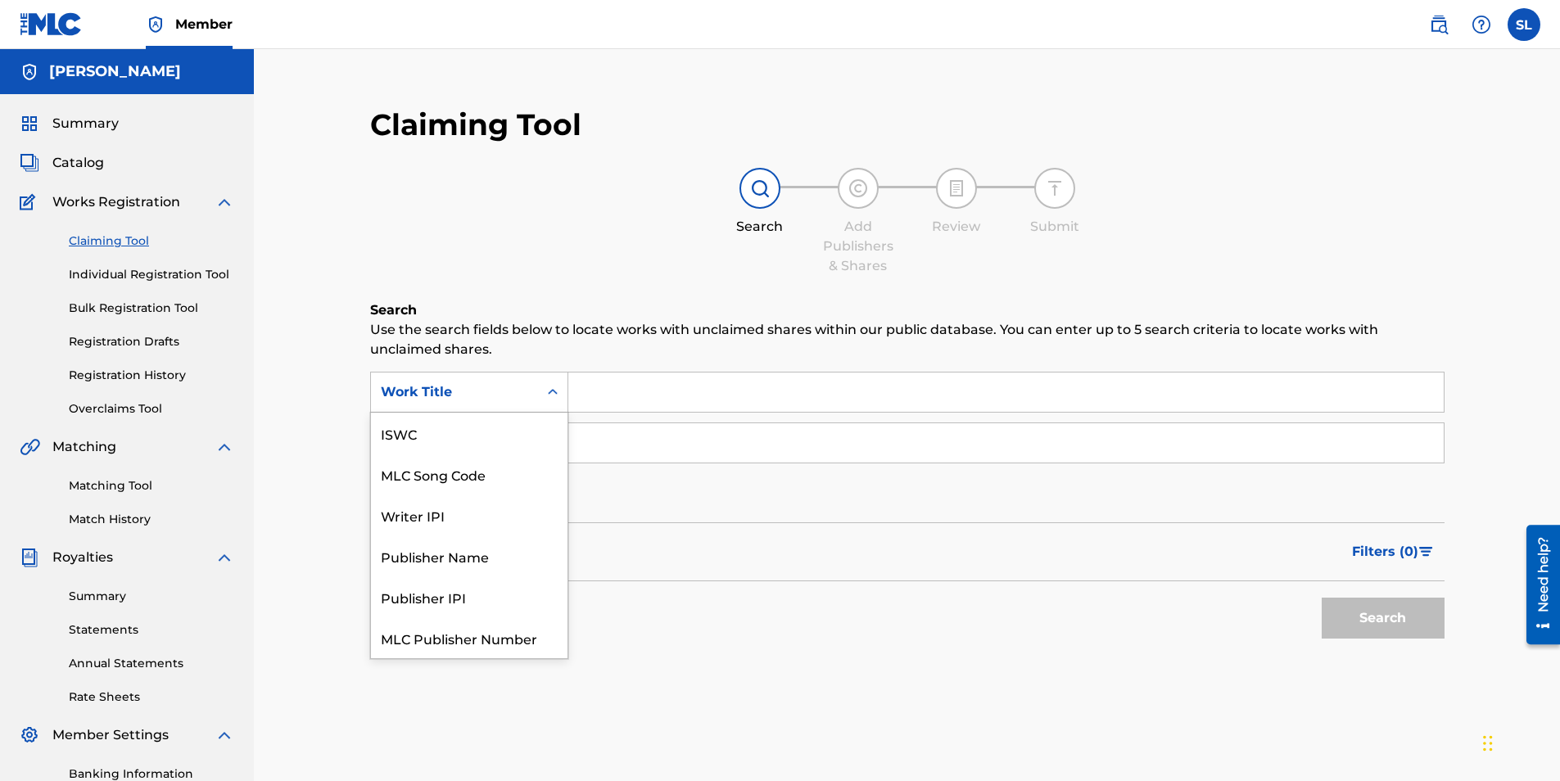
scroll to position [41, 0]
click at [550, 393] on icon "Search Form" at bounding box center [553, 392] width 10 height 6
click at [547, 442] on icon "Search Form" at bounding box center [552, 443] width 16 height 16
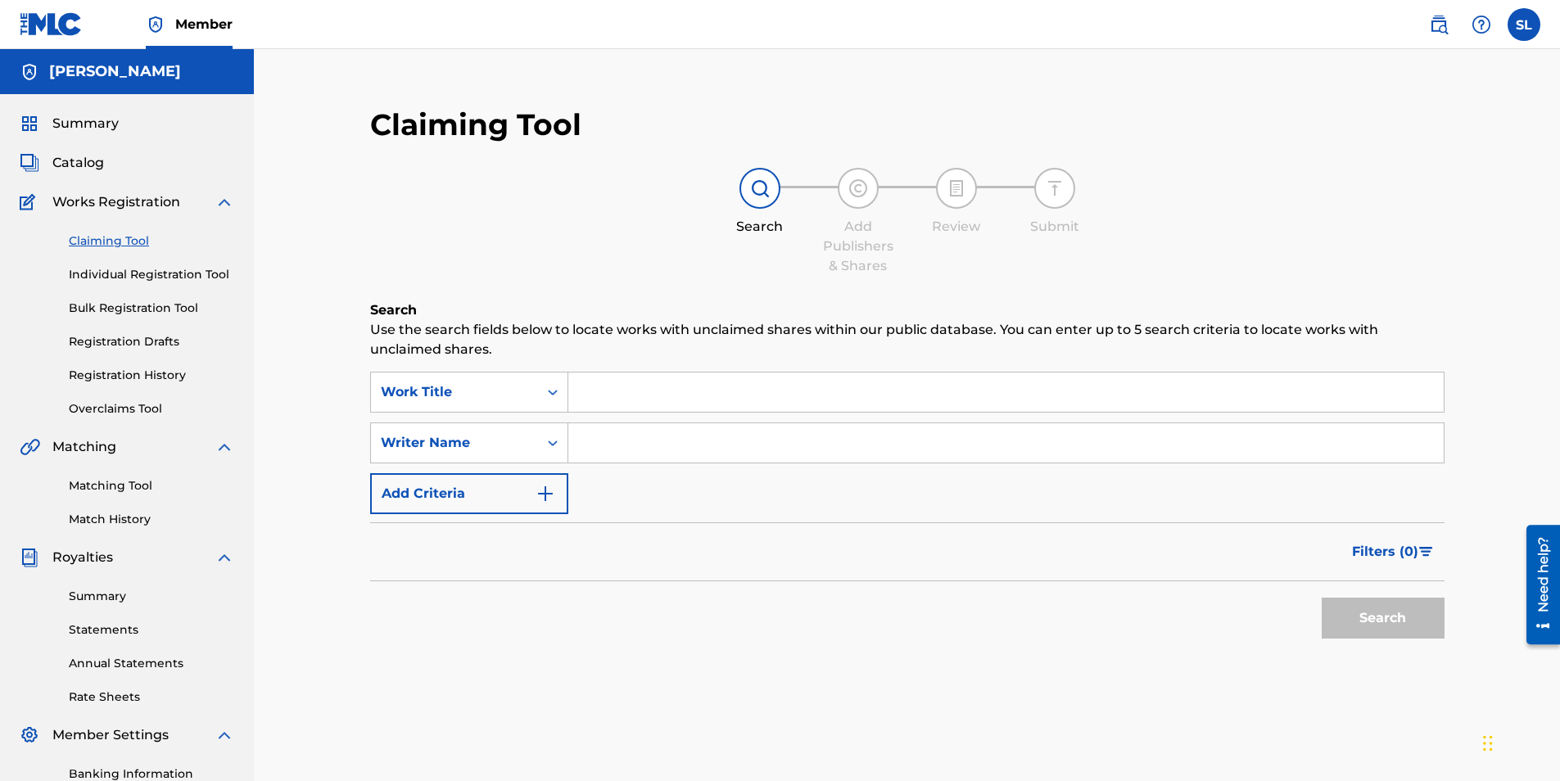
click at [547, 442] on icon "Search Form" at bounding box center [552, 443] width 16 height 16
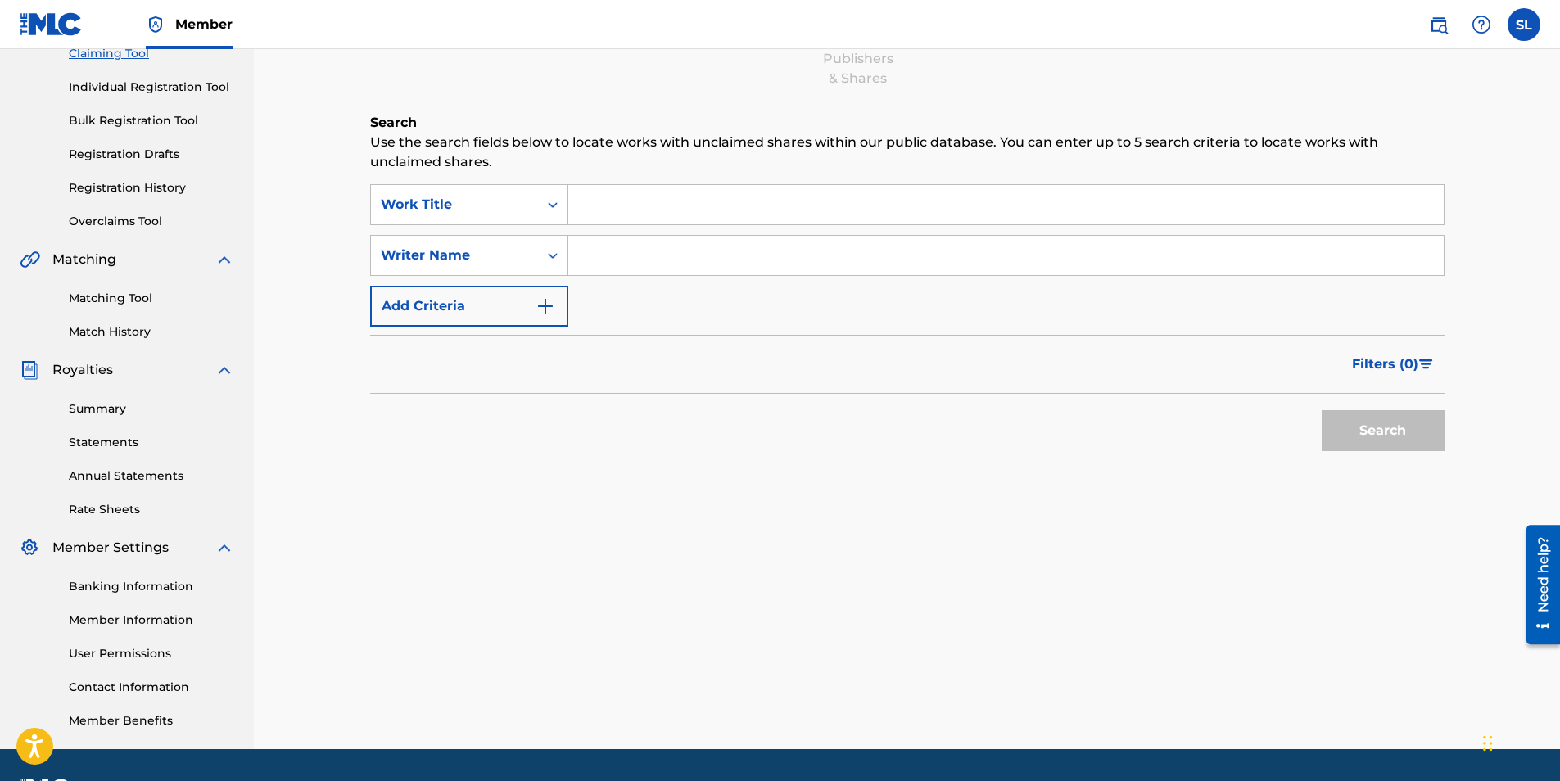
scroll to position [234, 0]
